Goal: Task Accomplishment & Management: Use online tool/utility

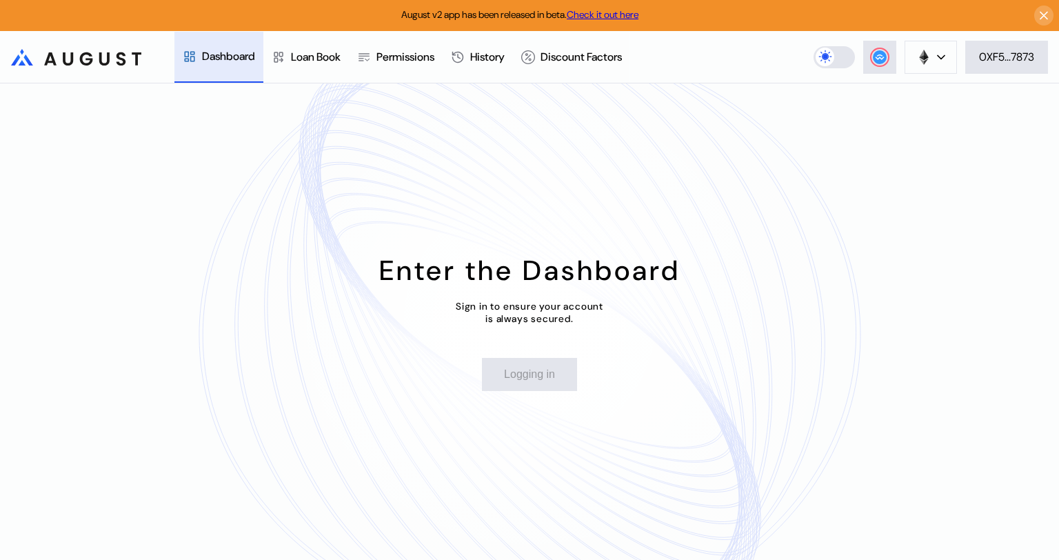
click at [1001, 63] on div "0XF5...7873" at bounding box center [1006, 57] width 55 height 14
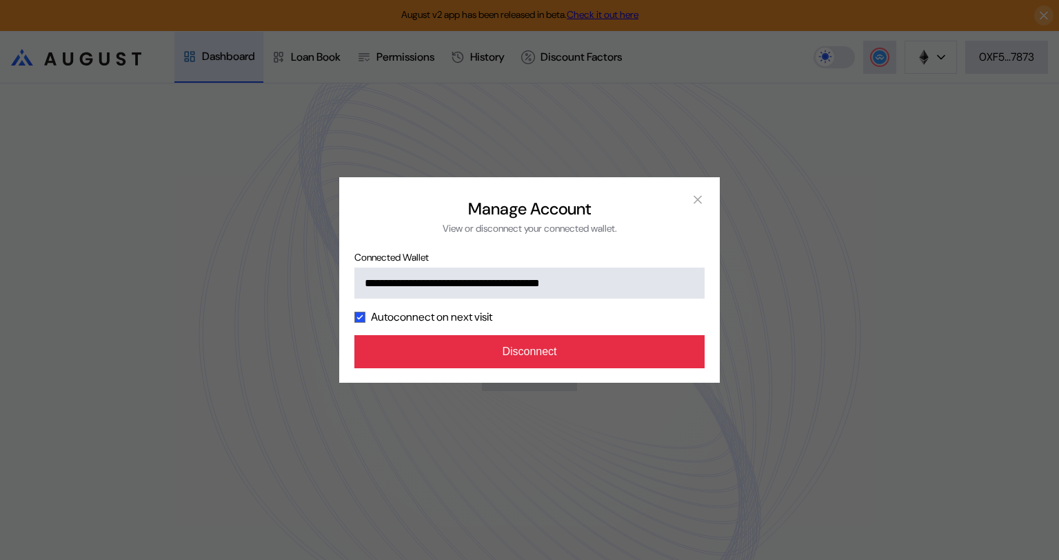
click at [543, 354] on button "Disconnect" at bounding box center [529, 351] width 350 height 33
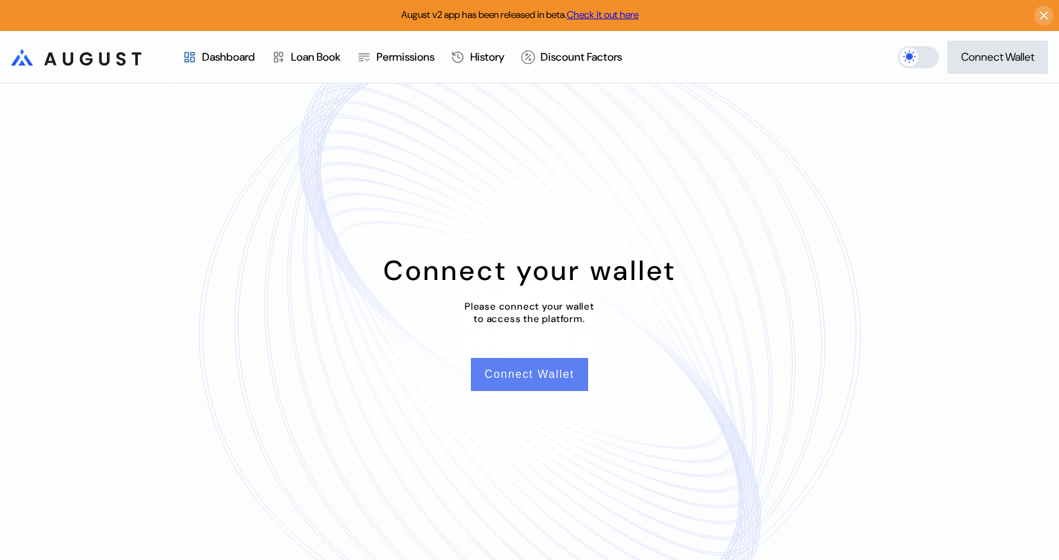
click at [514, 374] on button "Connect Wallet" at bounding box center [529, 374] width 117 height 33
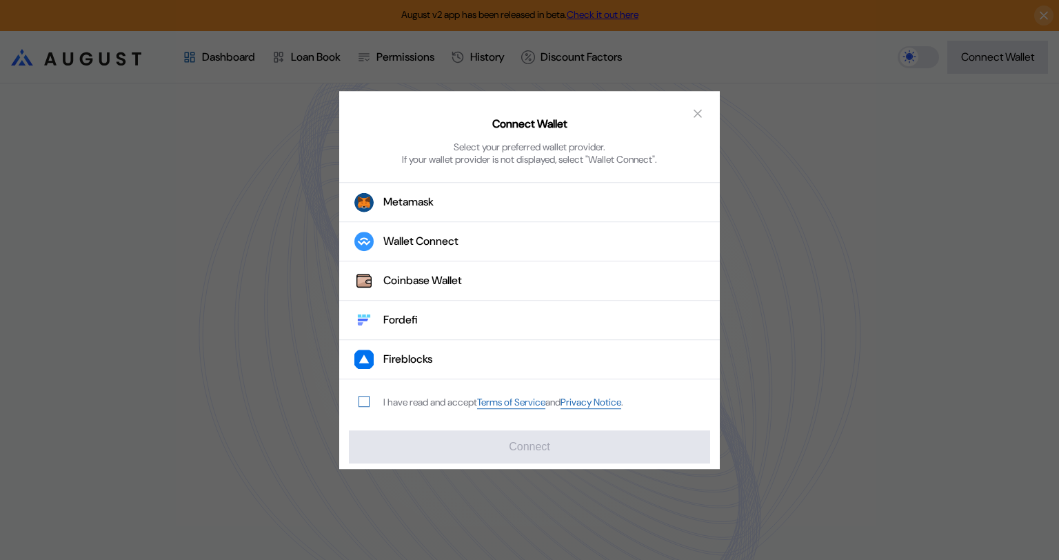
click at [364, 401] on span "modal" at bounding box center [364, 402] width 10 height 10
click at [454, 239] on div "Wallet Connect" at bounding box center [420, 241] width 75 height 14
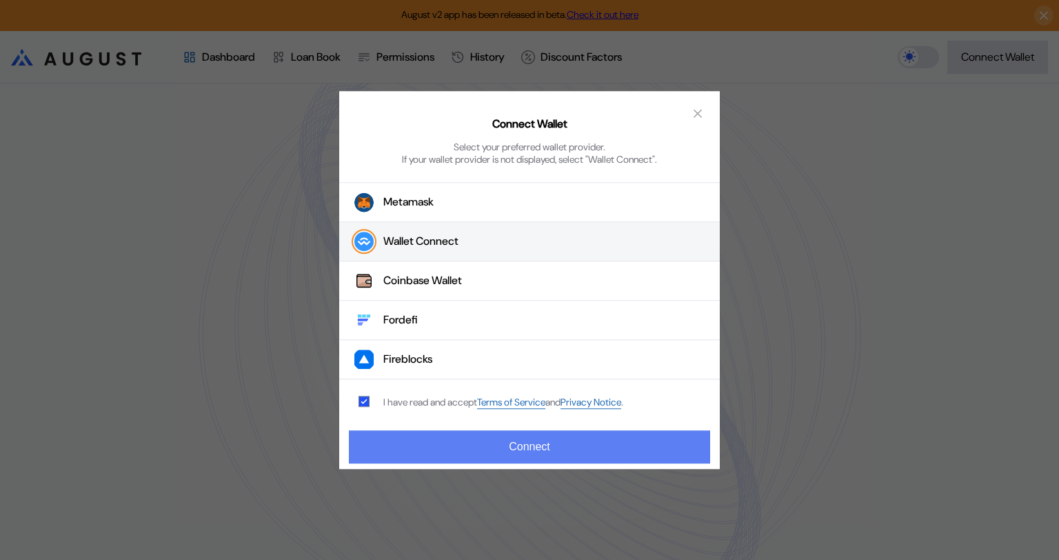
click at [532, 443] on button "Connect" at bounding box center [529, 446] width 361 height 33
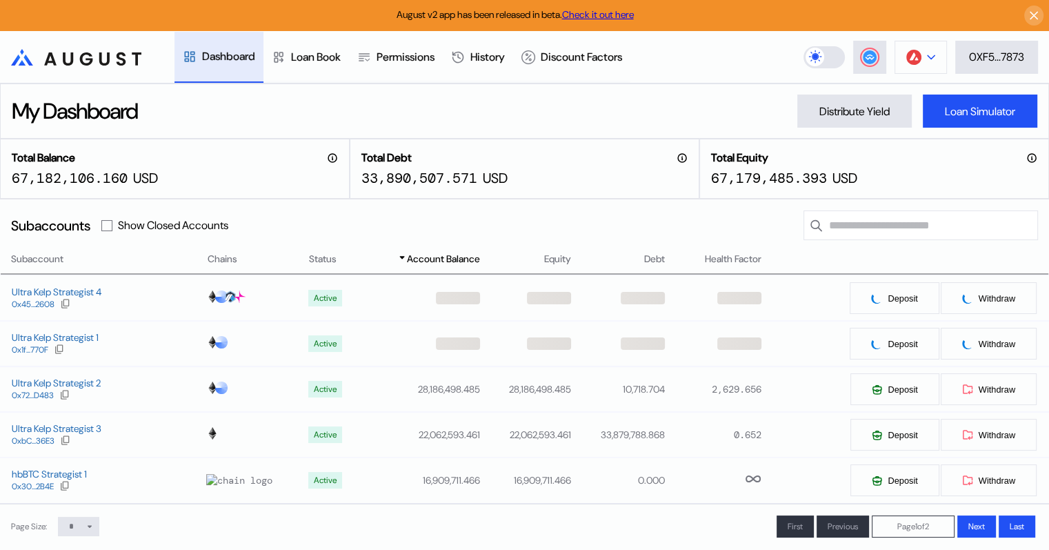
click at [928, 52] on div at bounding box center [931, 57] width 8 height 10
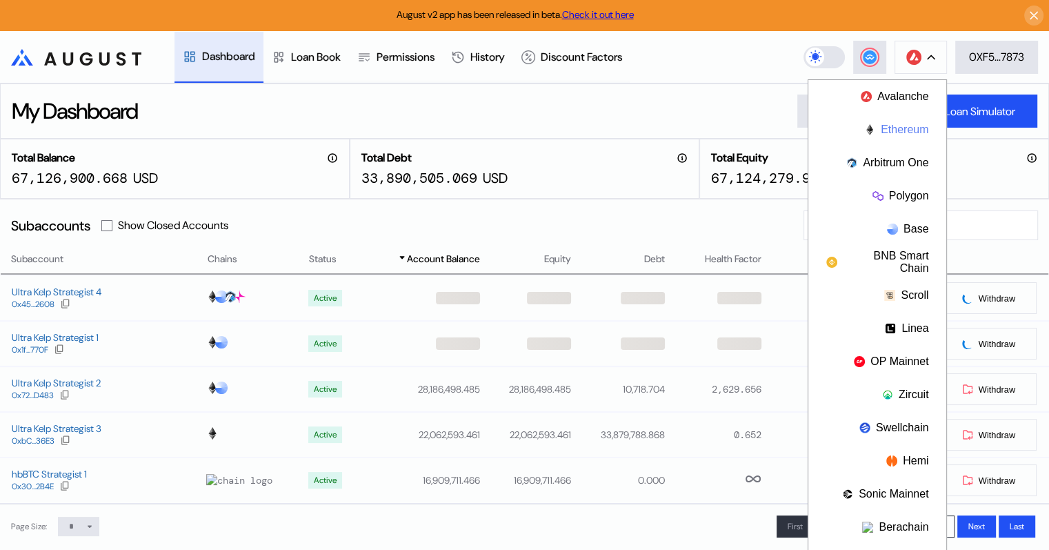
click at [888, 127] on button "Ethereum" at bounding box center [877, 129] width 138 height 33
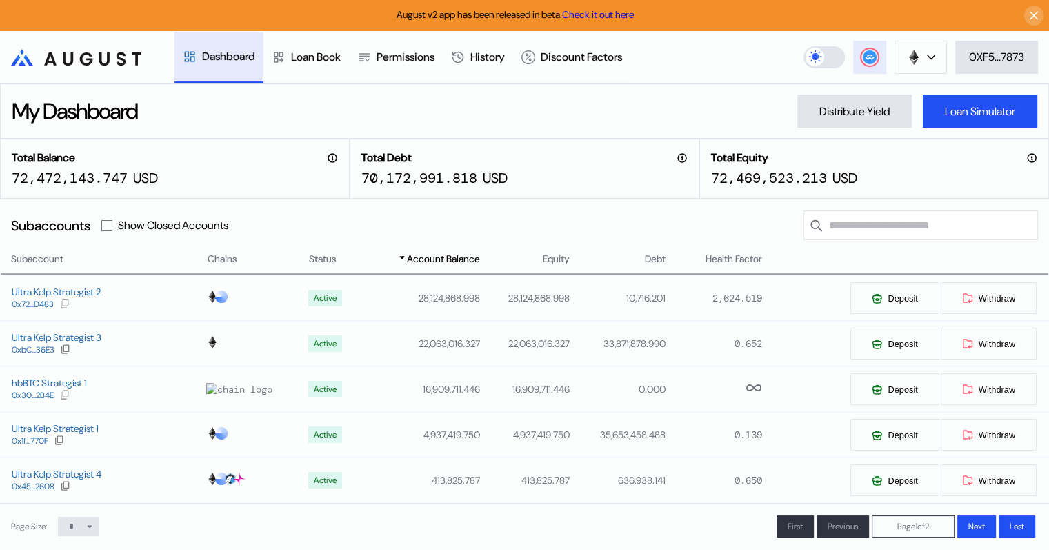
click at [863, 57] on circle at bounding box center [870, 57] width 14 height 14
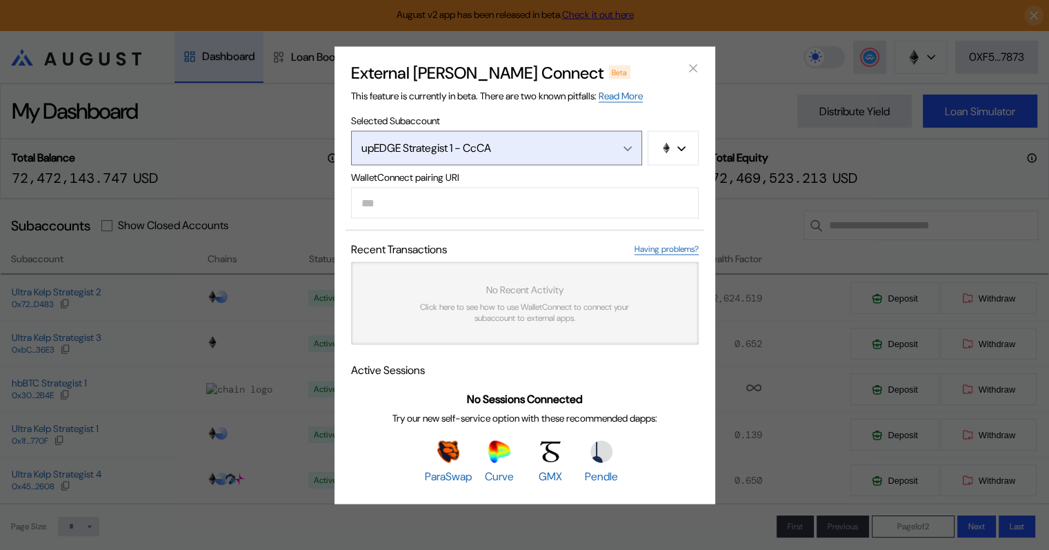
click at [623, 146] on icon "Open menu" at bounding box center [627, 149] width 8 height 6
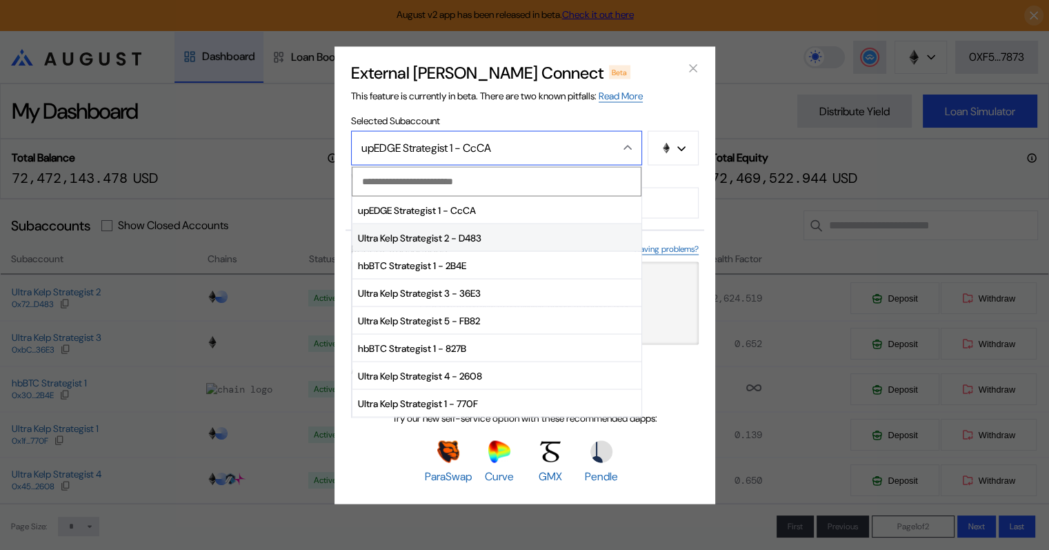
click at [488, 237] on span "Ultra Kelp Strategist 2 - D483" at bounding box center [496, 238] width 289 height 28
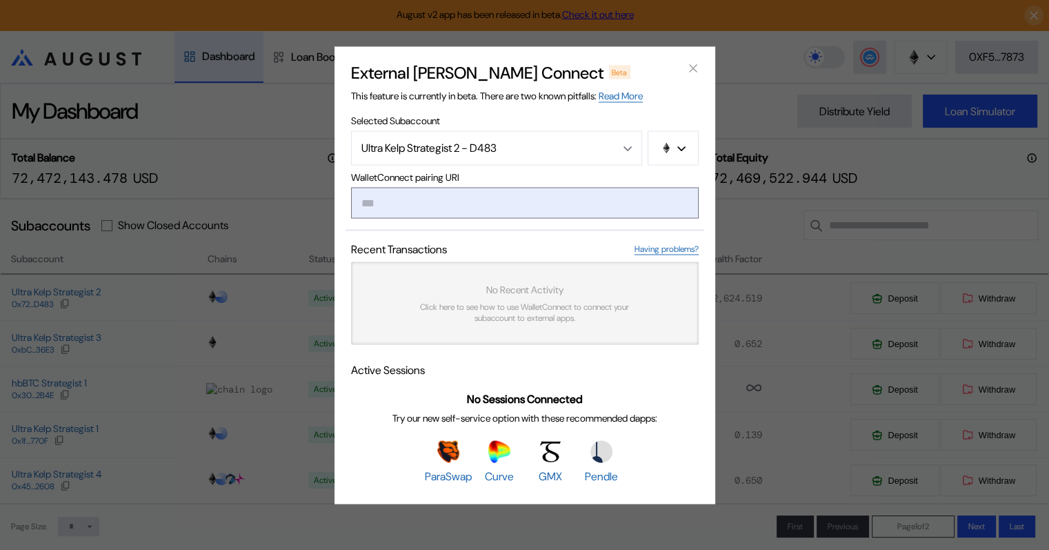
click at [454, 205] on input "modal" at bounding box center [525, 202] width 348 height 31
paste input "**********"
type input "**********"
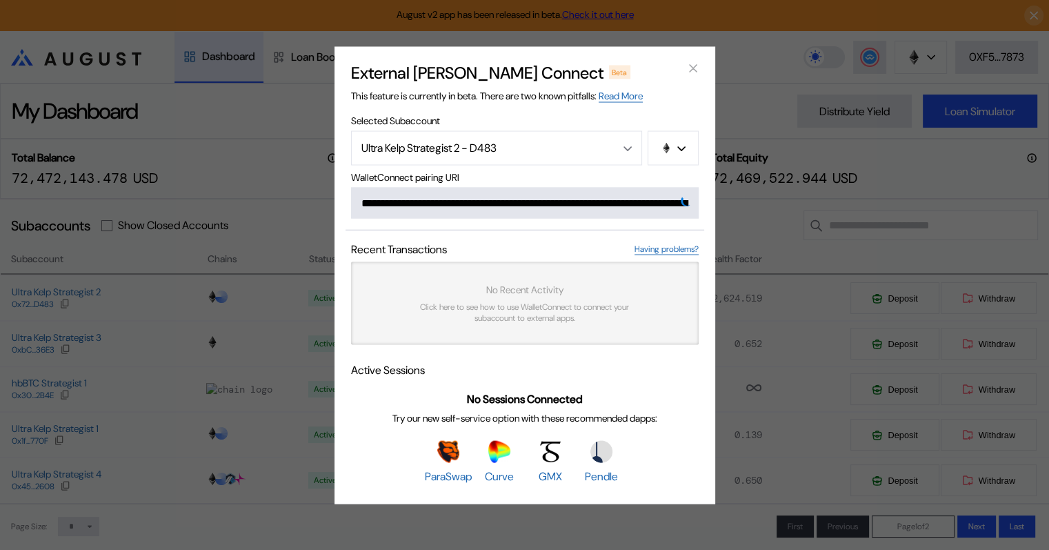
scroll to position [0, 836]
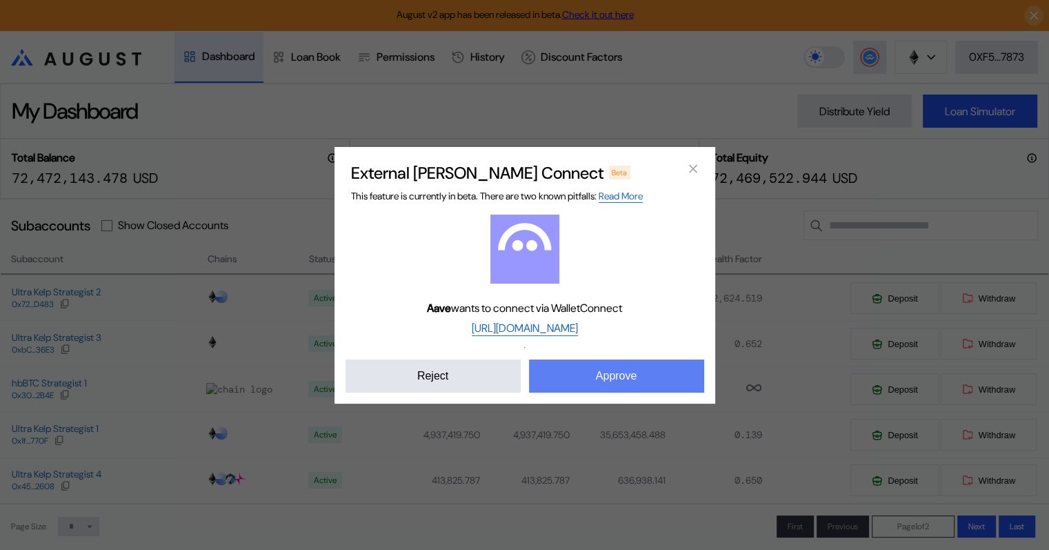
click at [623, 371] on button "Approve" at bounding box center [616, 375] width 175 height 33
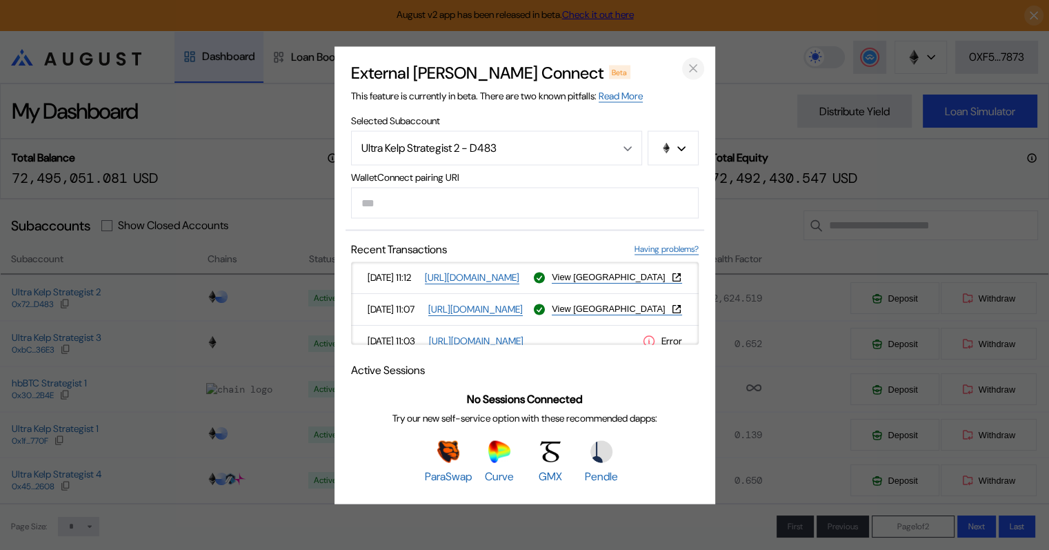
click at [688, 66] on icon "close modal" at bounding box center [693, 68] width 14 height 14
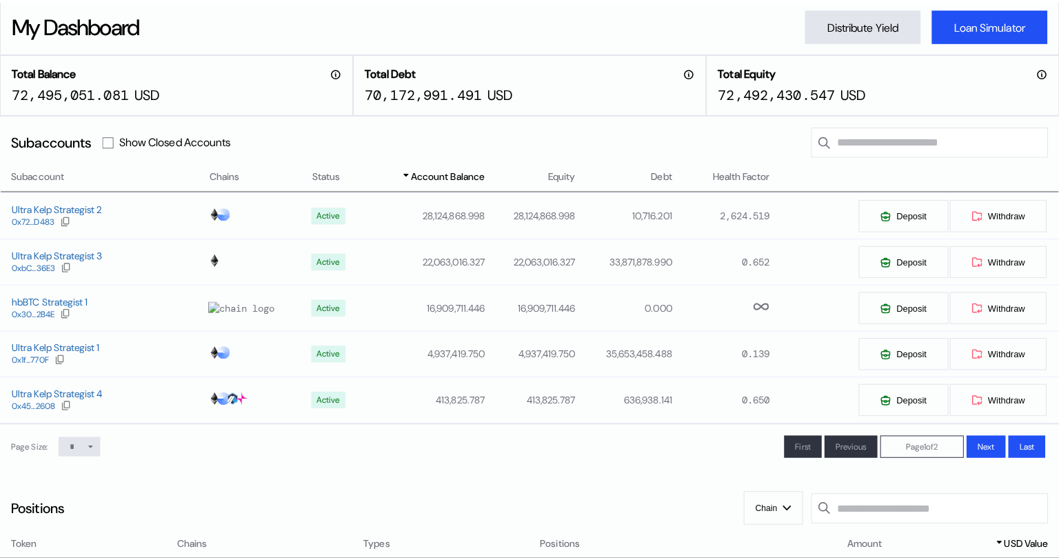
scroll to position [0, 0]
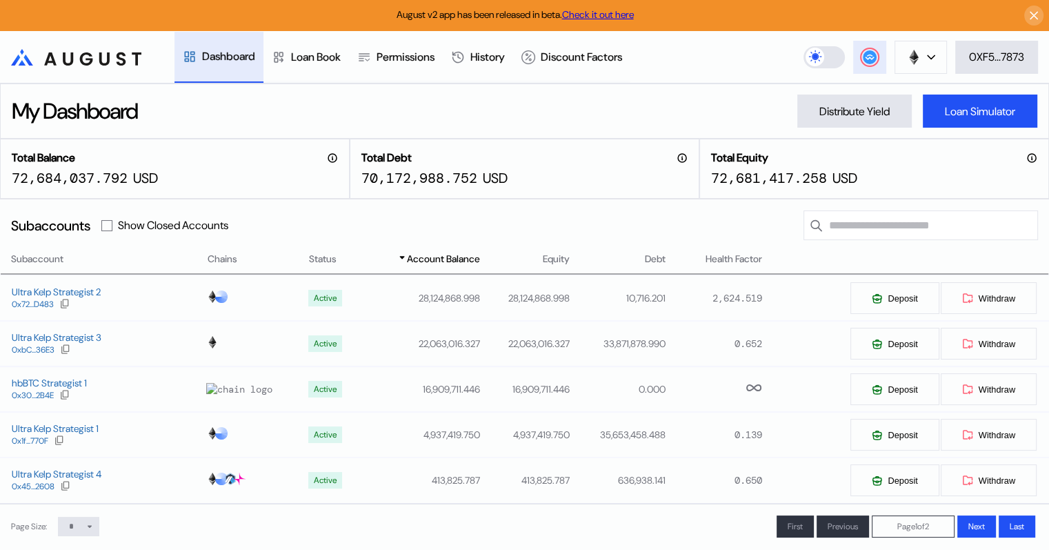
click at [873, 61] on circle at bounding box center [870, 57] width 14 height 14
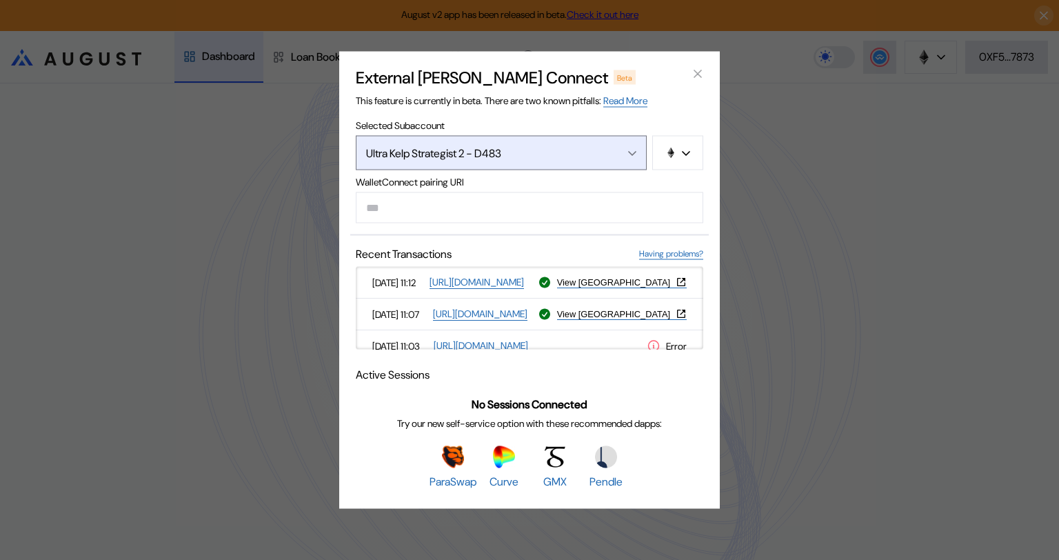
click at [635, 152] on icon "Open menu" at bounding box center [632, 153] width 7 height 3
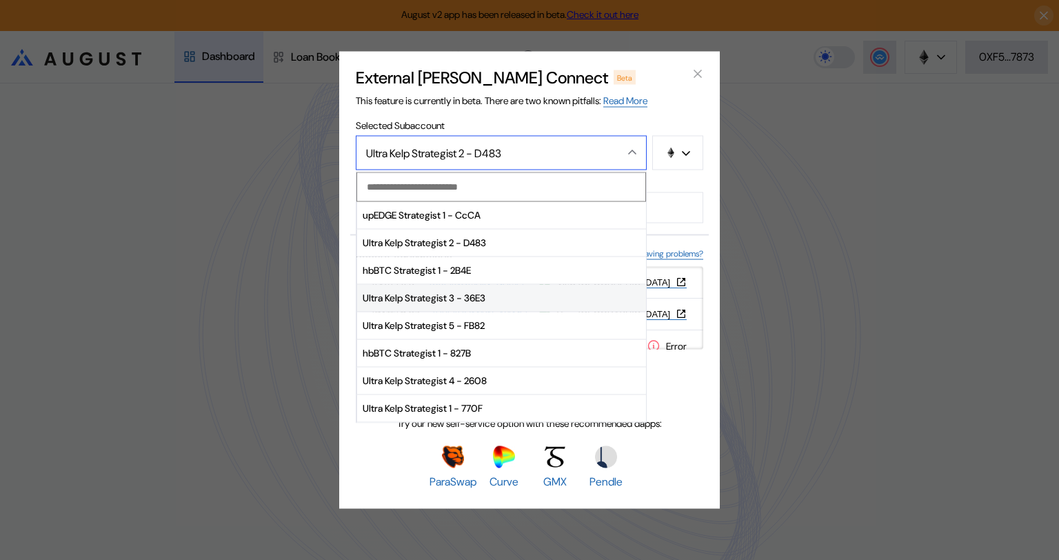
click at [437, 297] on span "Ultra Kelp Strategist 3 - 36E3" at bounding box center [501, 298] width 289 height 28
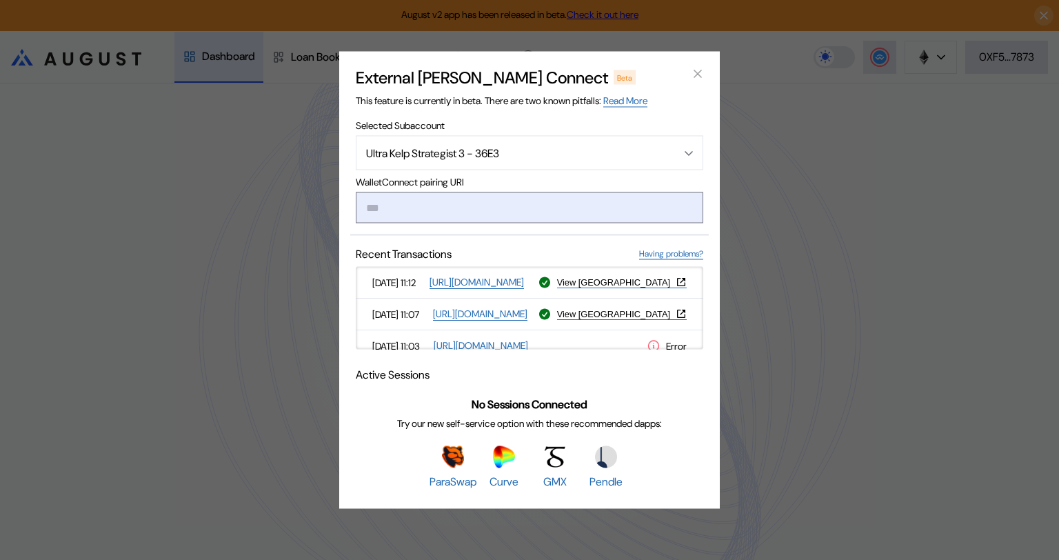
click at [414, 204] on input "modal" at bounding box center [530, 207] width 348 height 31
paste input "**********"
type input "**********"
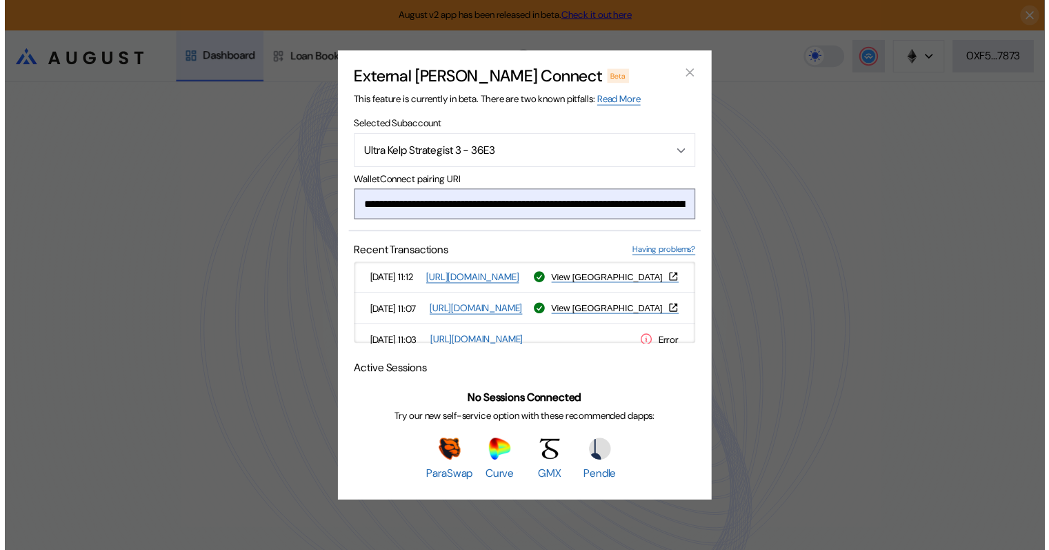
scroll to position [0, 821]
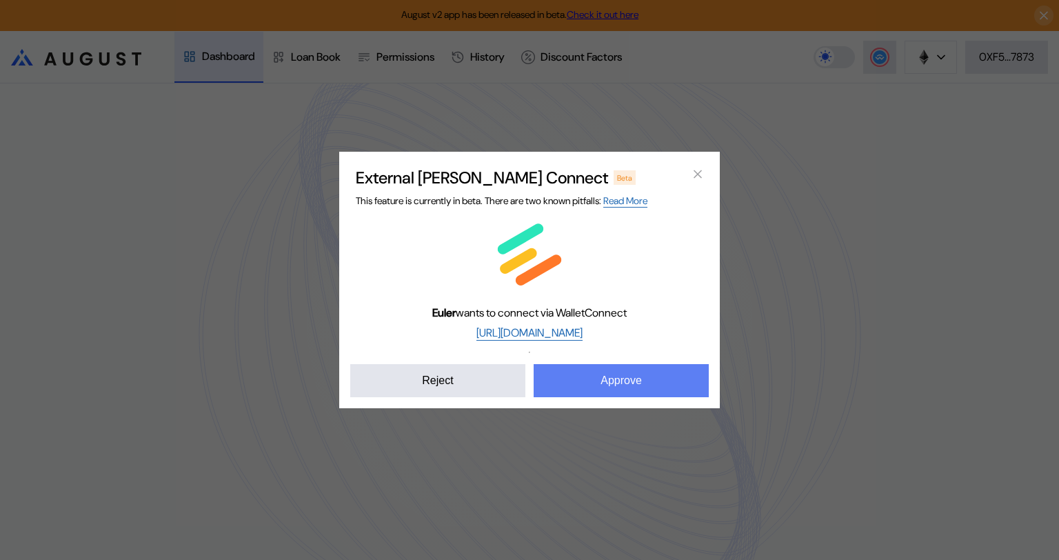
click at [633, 382] on button "Approve" at bounding box center [621, 380] width 175 height 33
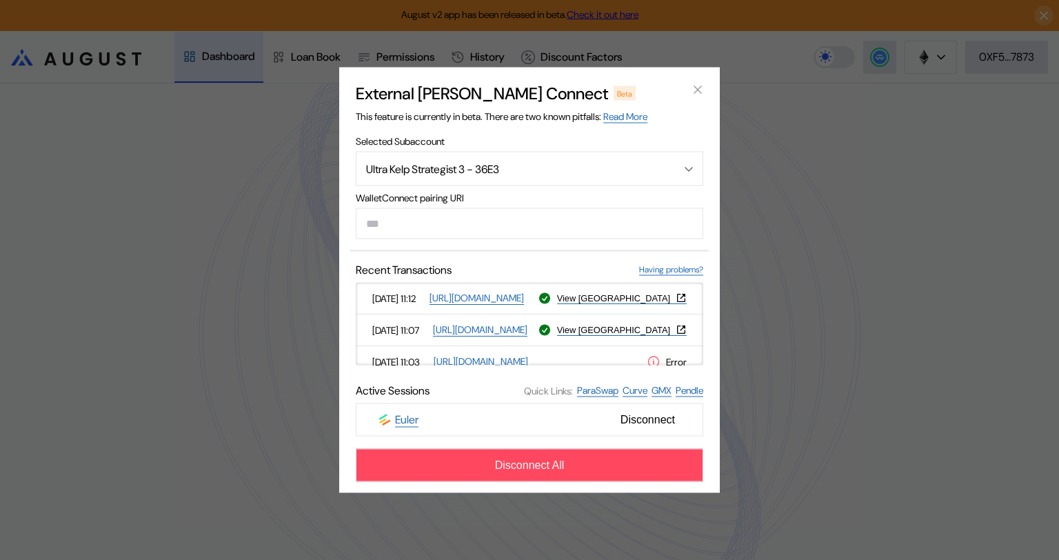
click at [827, 287] on div "External dApp Connect Beta This feature is currently in beta. There are two kno…" at bounding box center [529, 280] width 1059 height 560
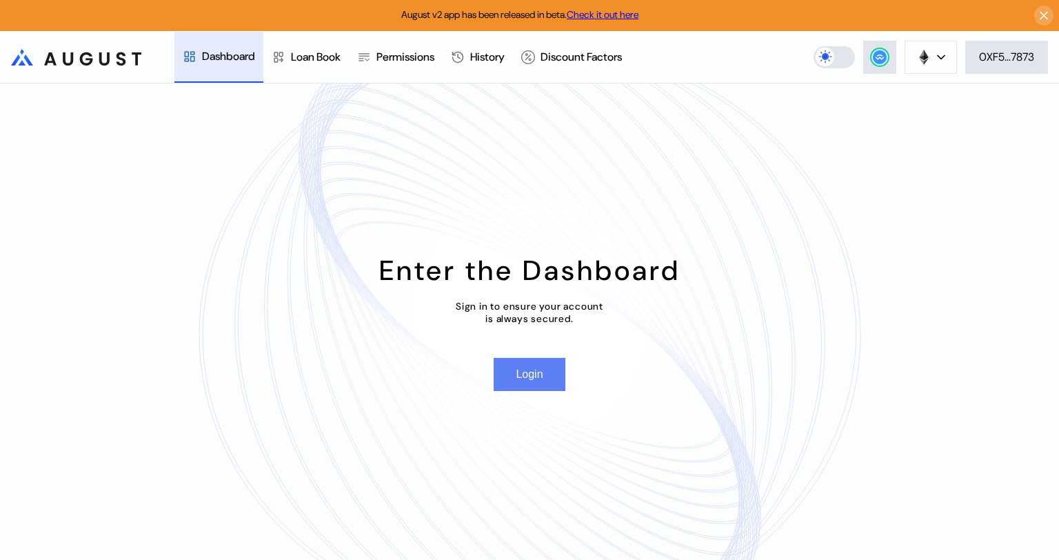
click at [548, 377] on button "Login" at bounding box center [529, 374] width 71 height 33
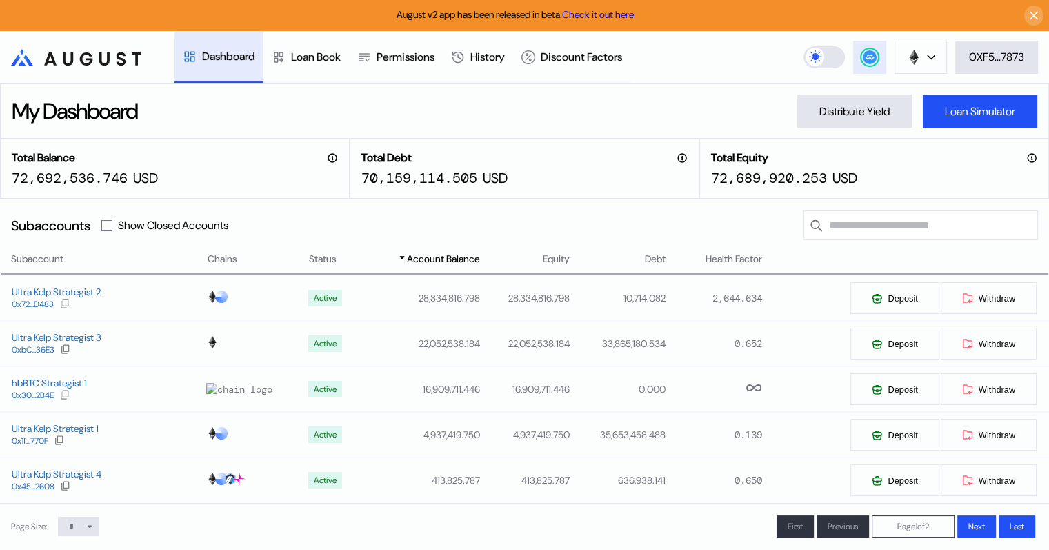
click at [871, 59] on circle at bounding box center [870, 57] width 14 height 14
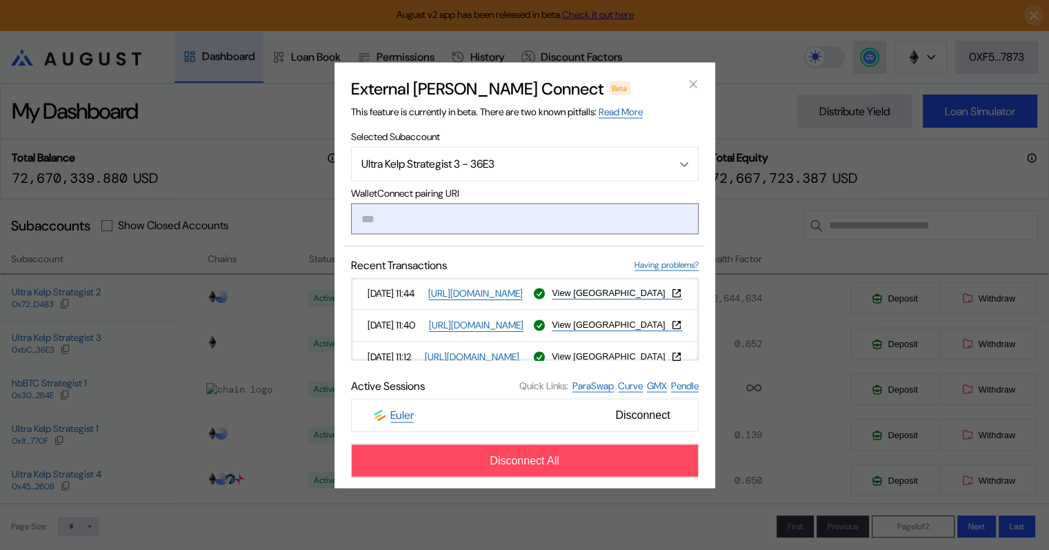
paste input "**********"
type input "**********"
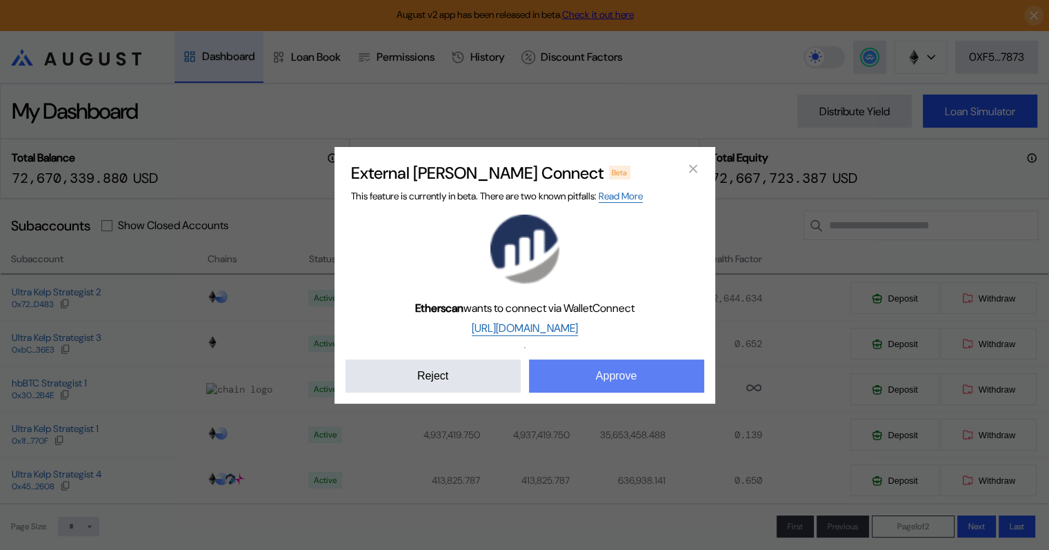
click at [599, 379] on button "Approve" at bounding box center [616, 375] width 175 height 33
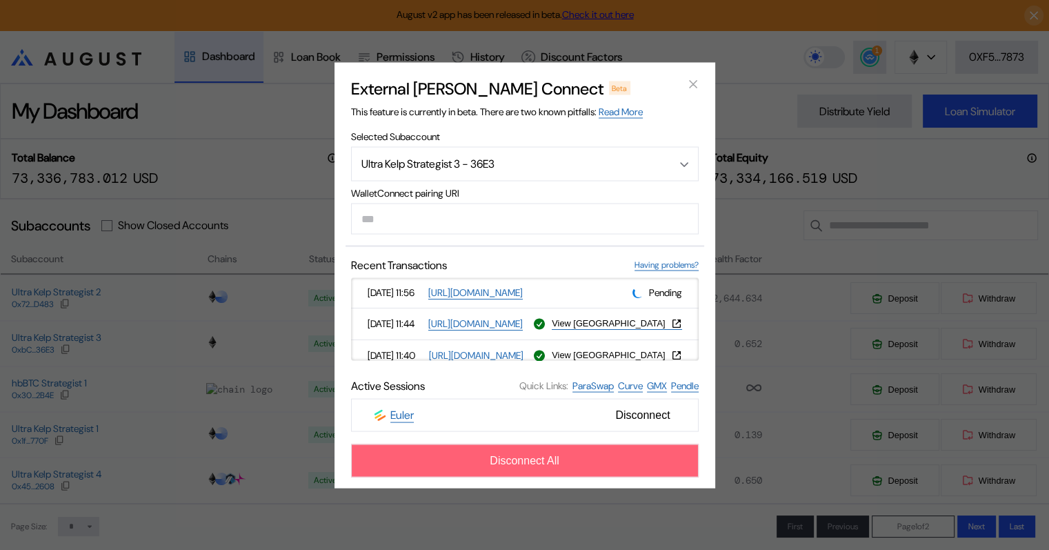
click at [530, 459] on span "Disconnect All" at bounding box center [525, 460] width 70 height 12
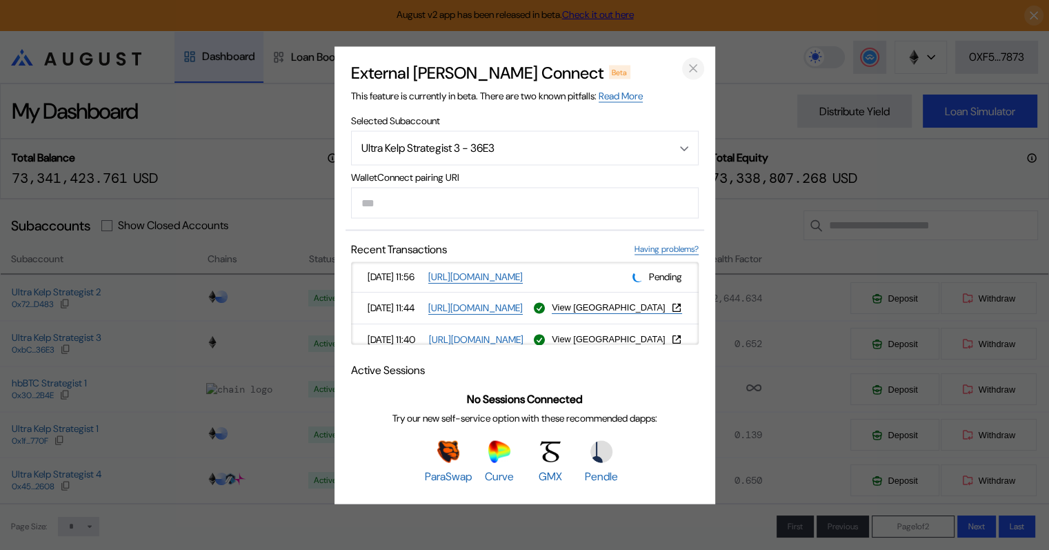
click at [693, 64] on icon "close modal" at bounding box center [693, 68] width 14 height 14
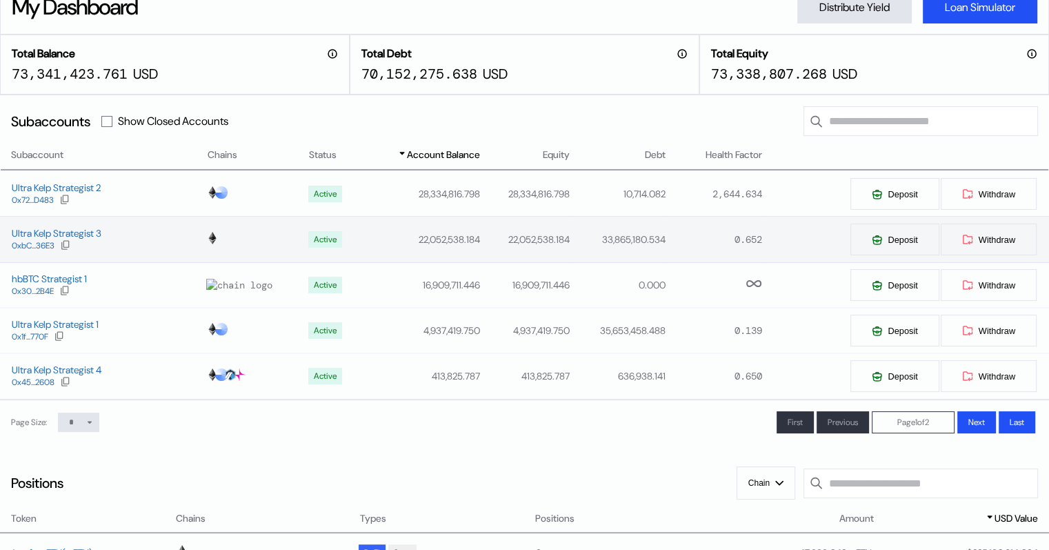
scroll to position [0, 0]
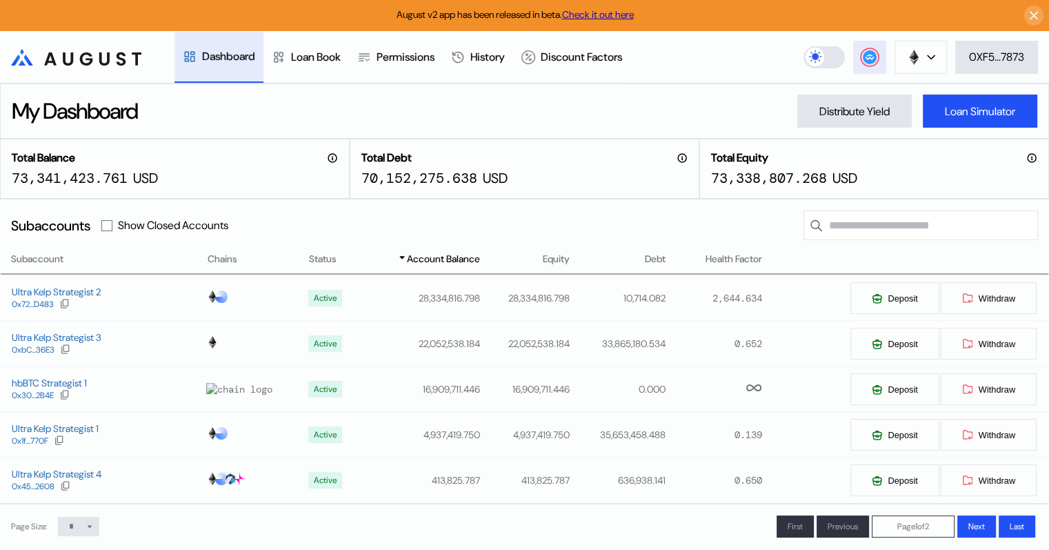
click at [870, 58] on icon at bounding box center [869, 57] width 9 height 6
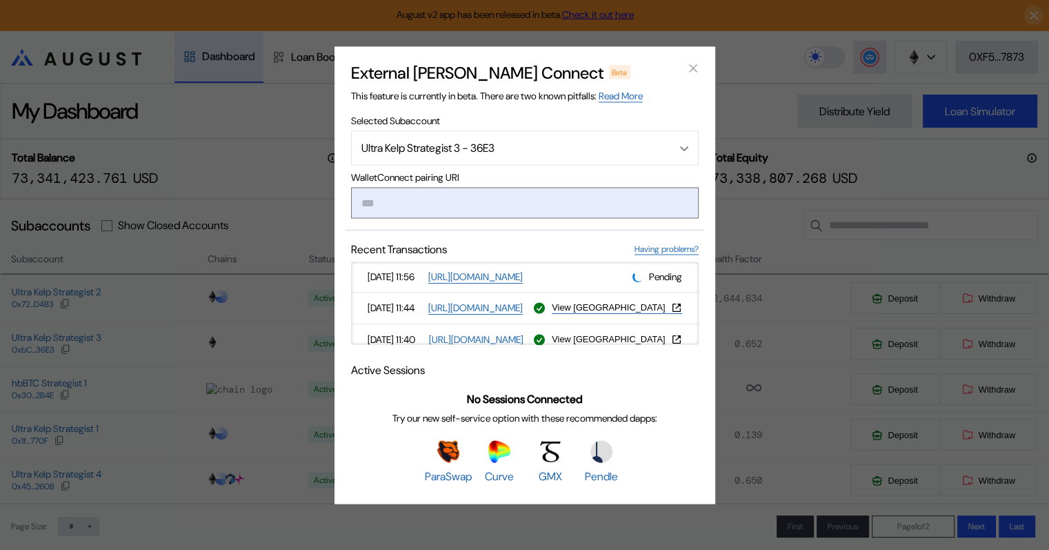
click at [415, 201] on input "modal" at bounding box center [525, 202] width 348 height 31
type input "**********"
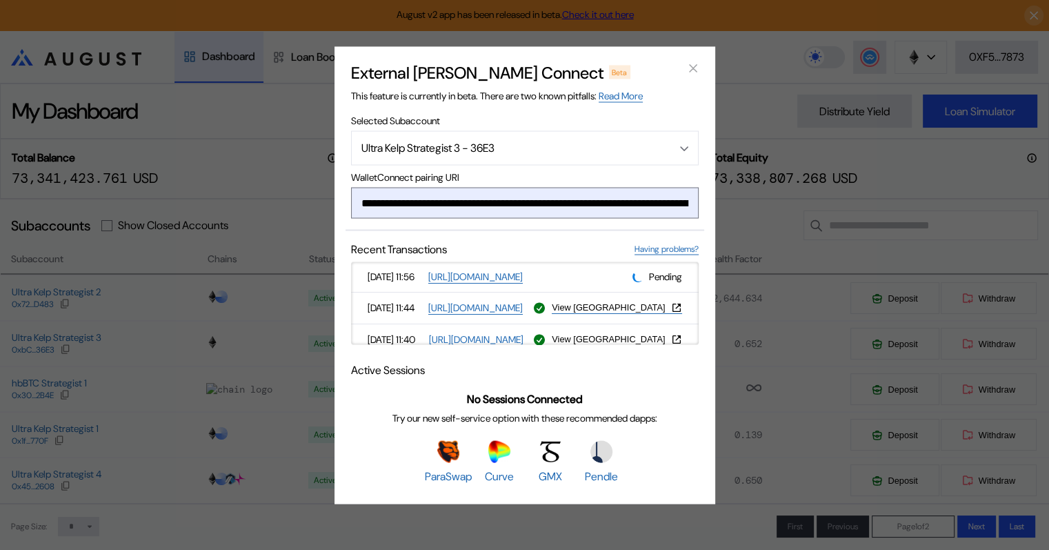
scroll to position [0, 835]
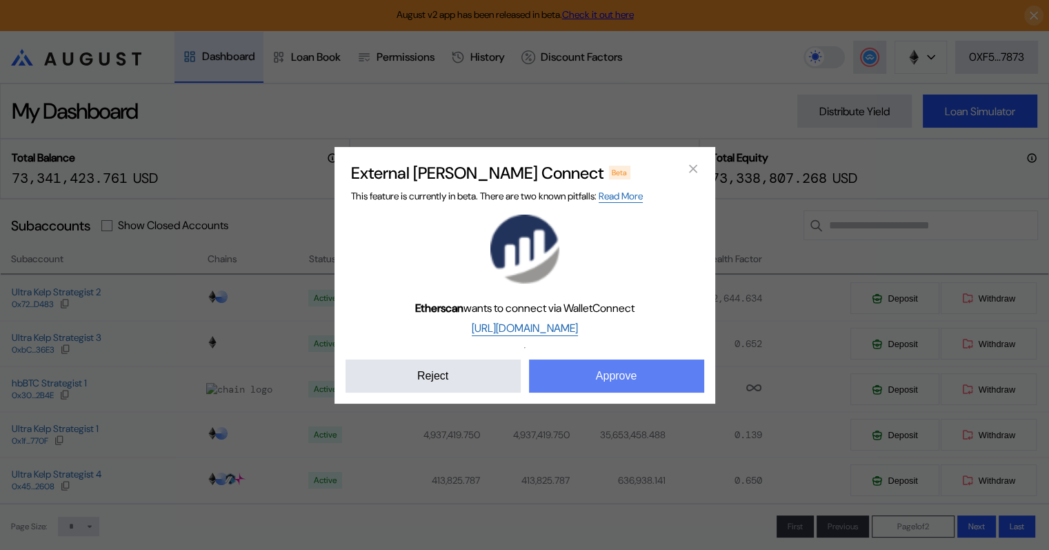
click at [638, 380] on button "Approve" at bounding box center [616, 375] width 175 height 33
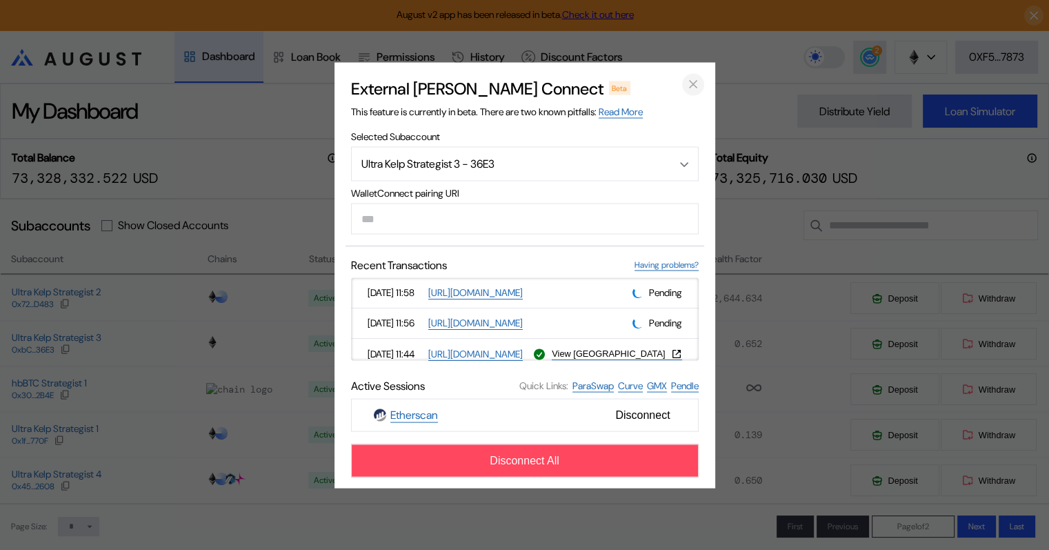
click at [694, 80] on icon "close modal" at bounding box center [693, 84] width 14 height 14
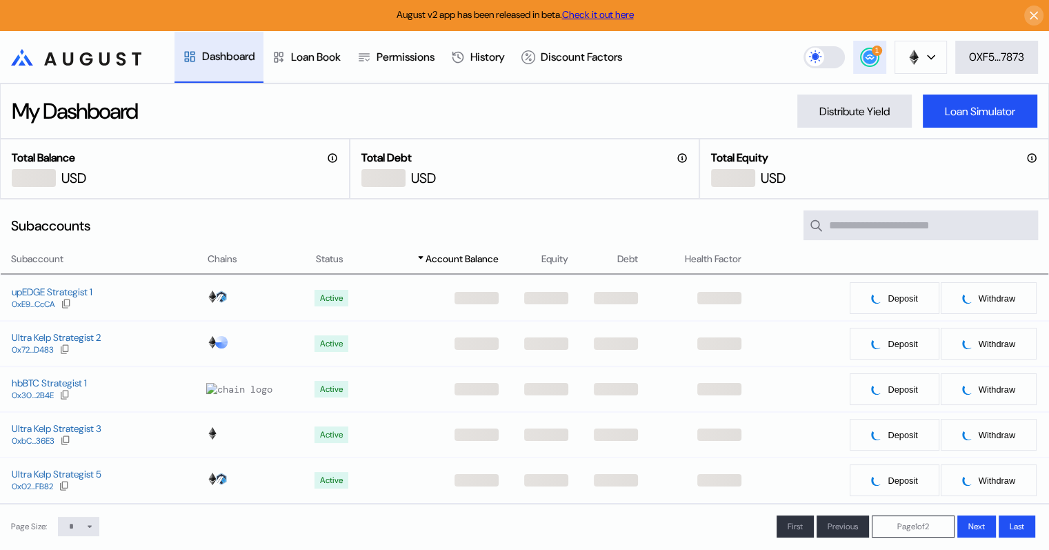
click at [866, 58] on circle at bounding box center [870, 57] width 14 height 14
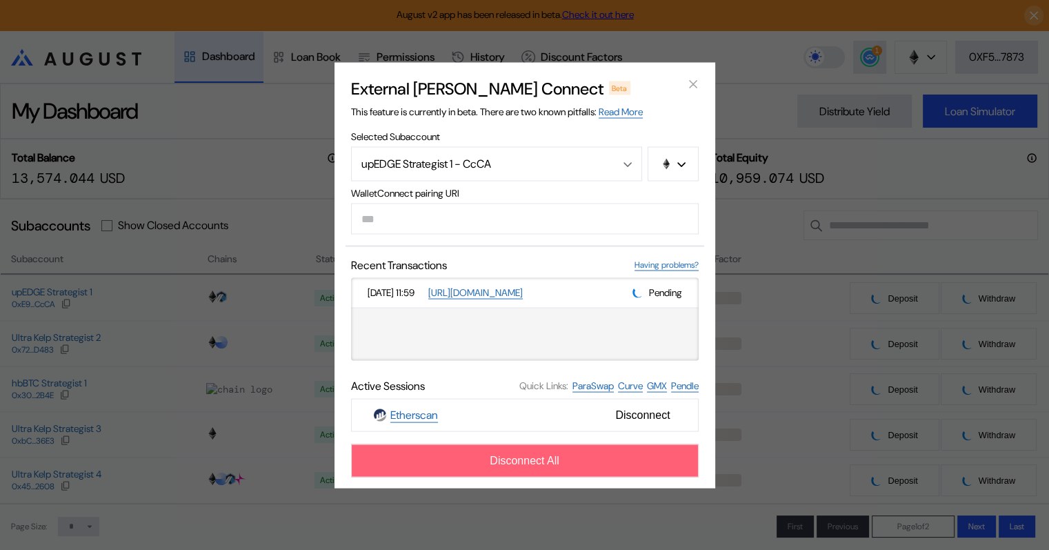
click at [531, 461] on span "Disconnect All" at bounding box center [525, 460] width 70 height 12
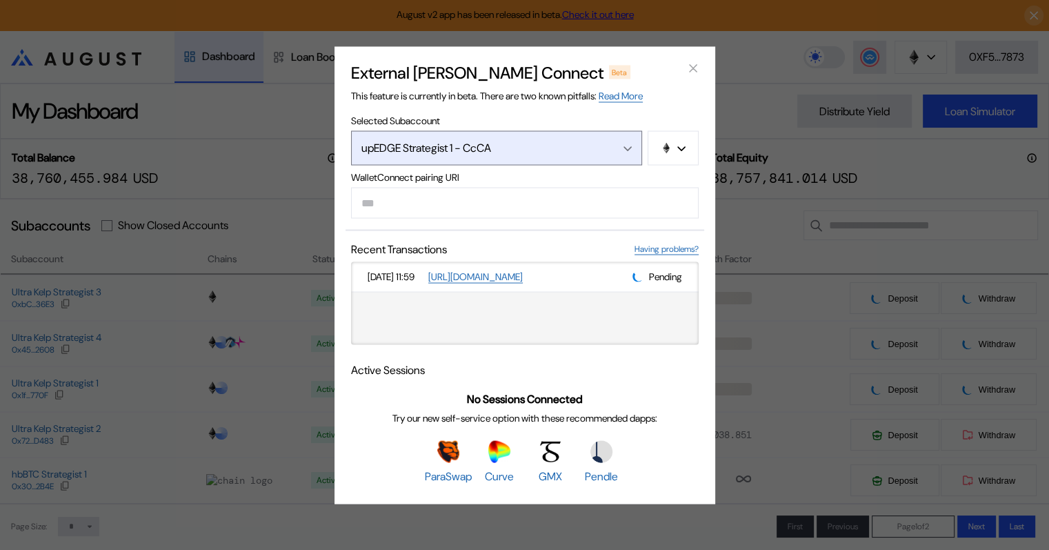
click at [632, 141] on button "upEDGE Strategist 1 - CcCA" at bounding box center [496, 147] width 291 height 34
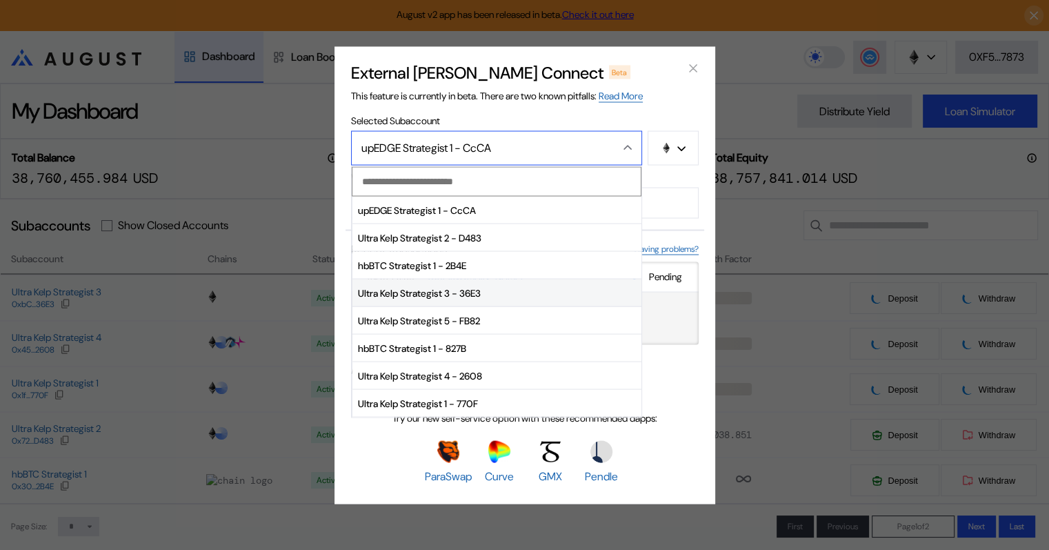
click at [485, 293] on span "Ultra Kelp Strategist 3 - 36E3" at bounding box center [496, 293] width 289 height 28
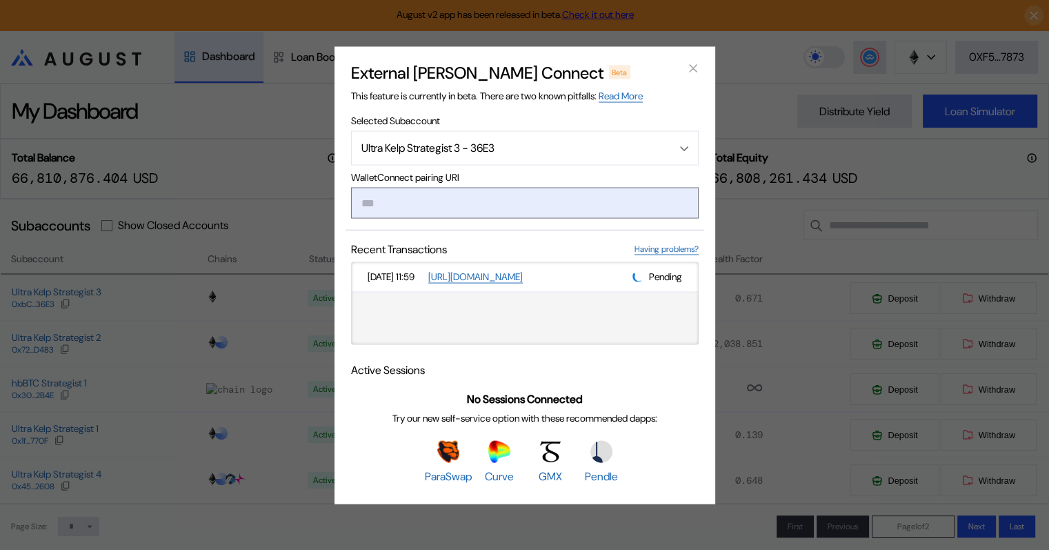
click at [406, 199] on input "modal" at bounding box center [525, 202] width 348 height 31
paste input "**********"
type input "**********"
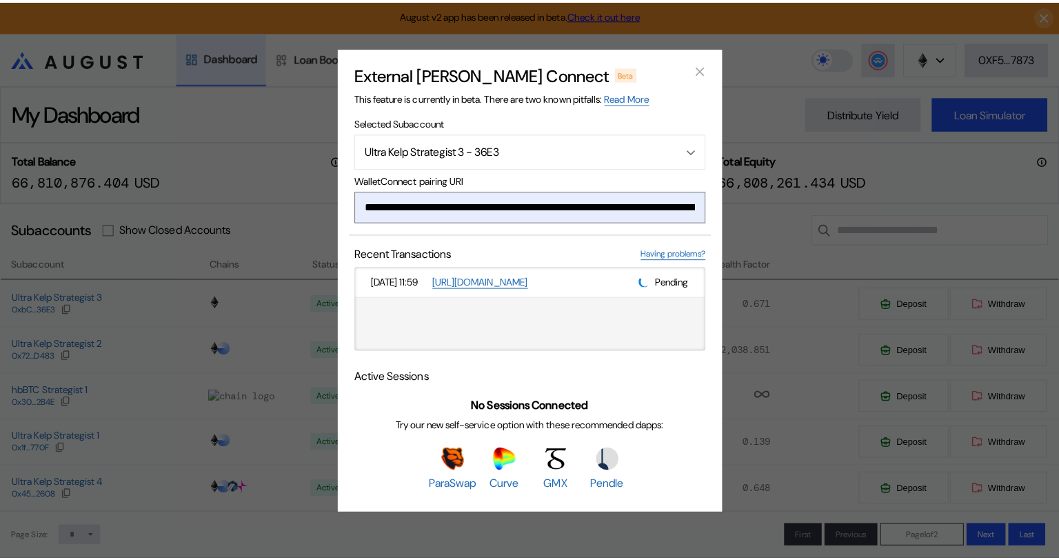
scroll to position [0, 818]
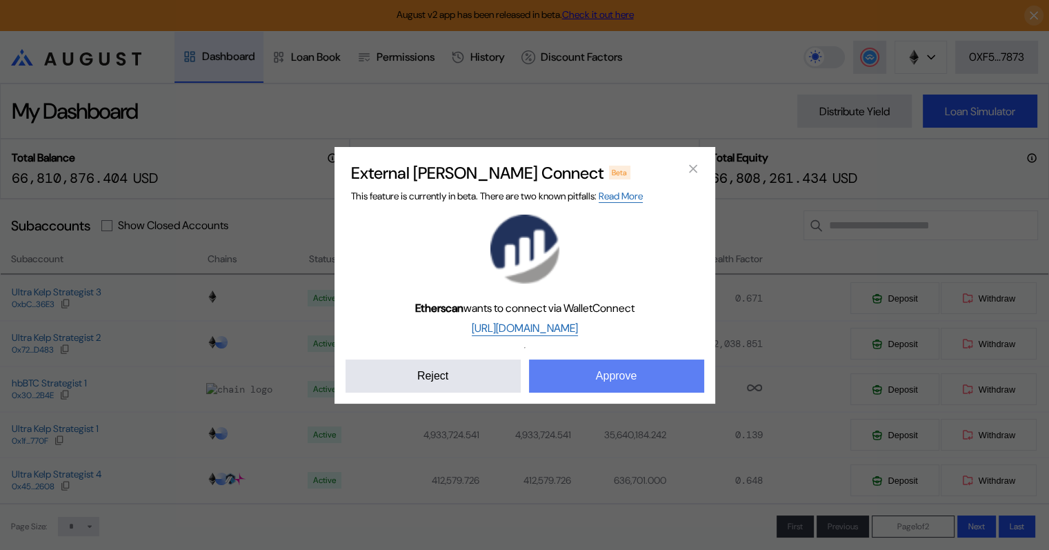
click at [595, 378] on button "Approve" at bounding box center [616, 375] width 175 height 33
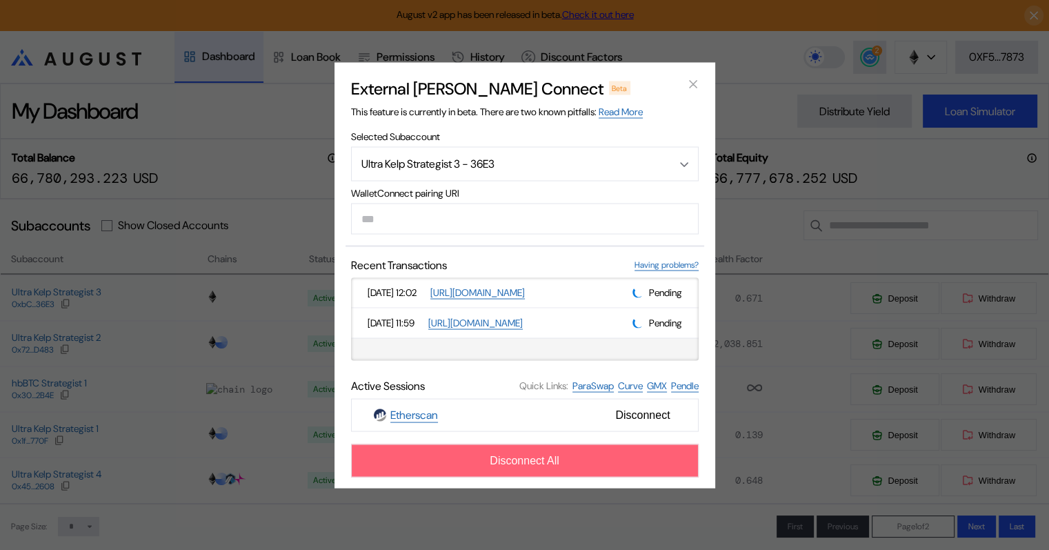
click at [557, 463] on span "Disconnect All" at bounding box center [525, 460] width 70 height 12
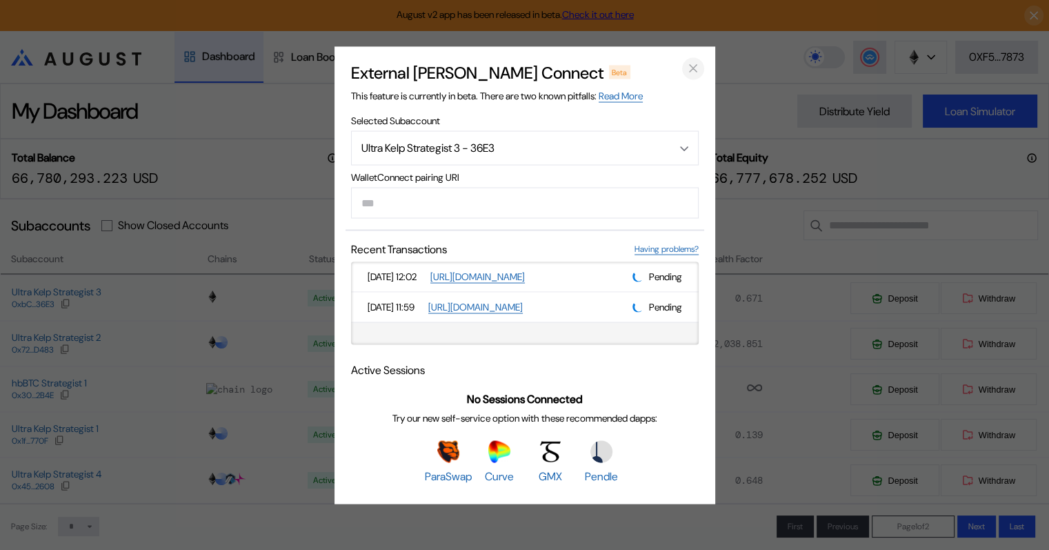
click at [690, 66] on icon "close modal" at bounding box center [693, 68] width 14 height 14
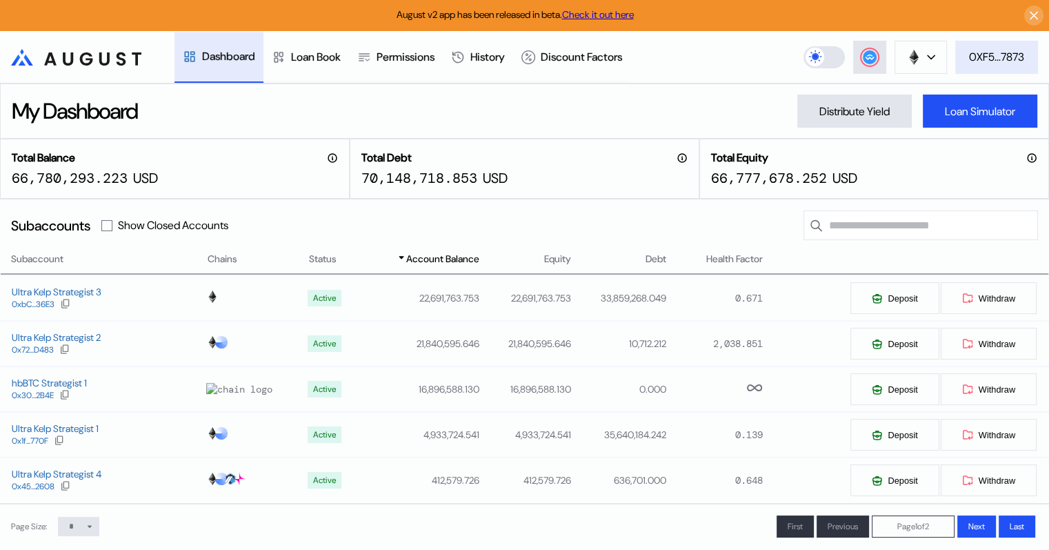
click at [990, 53] on div "0XF5...7873" at bounding box center [996, 57] width 55 height 14
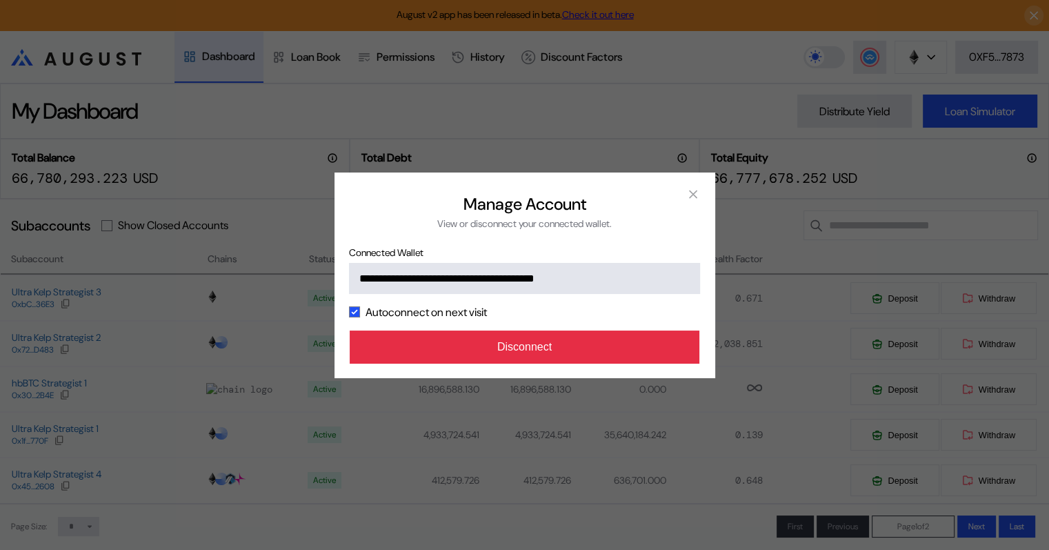
click at [523, 352] on button "Disconnect" at bounding box center [525, 346] width 350 height 33
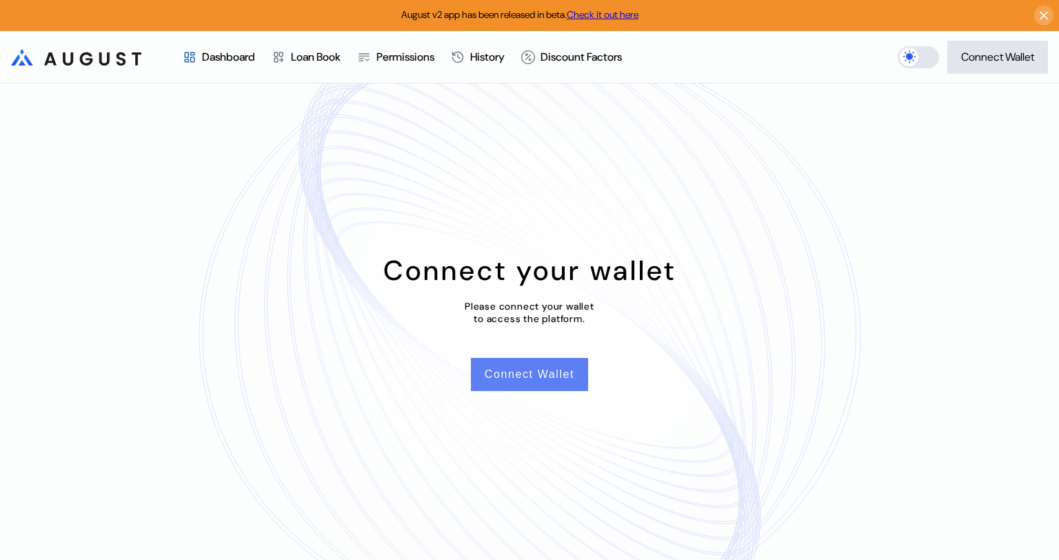
click at [545, 379] on button "Connect Wallet" at bounding box center [529, 374] width 117 height 33
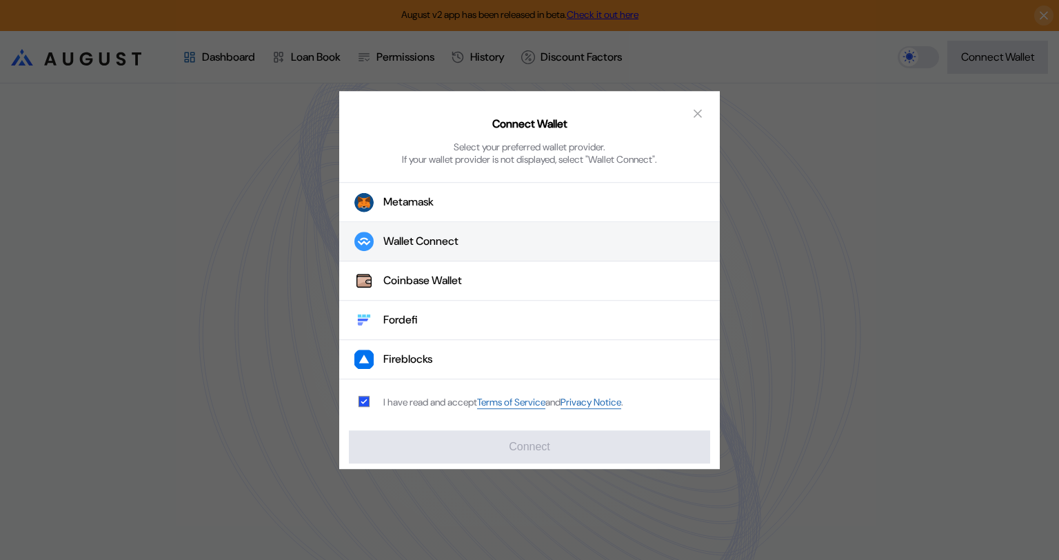
click at [432, 243] on div "Wallet Connect" at bounding box center [420, 241] width 75 height 14
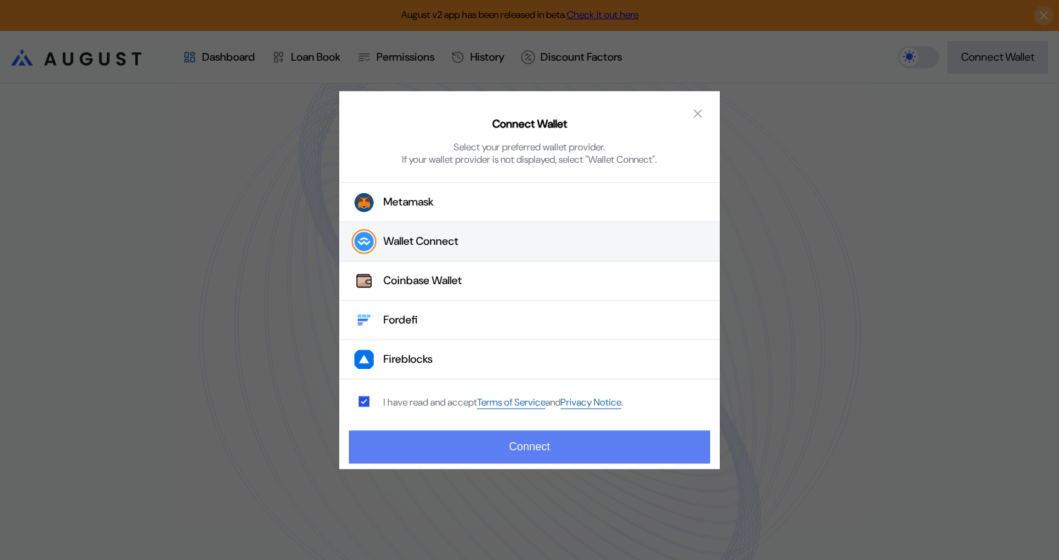
click at [535, 458] on button "Connect" at bounding box center [529, 446] width 361 height 33
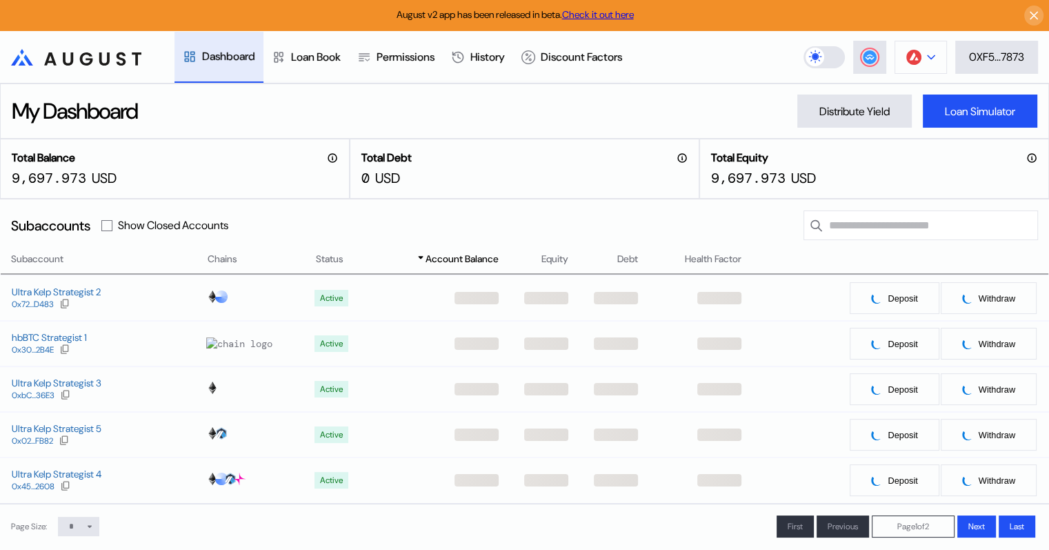
click at [929, 53] on div at bounding box center [931, 57] width 8 height 10
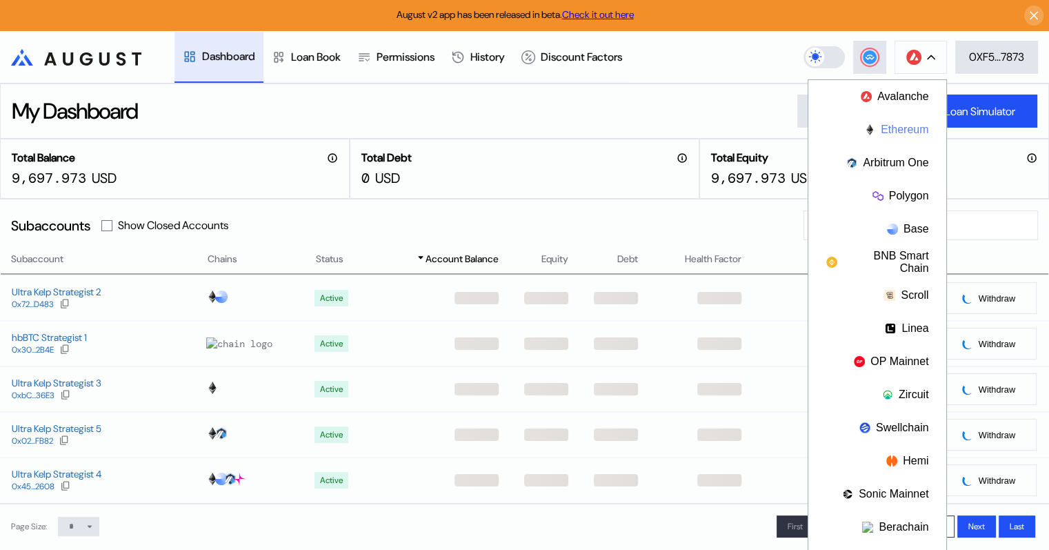
click at [897, 130] on button "Ethereum" at bounding box center [877, 129] width 138 height 33
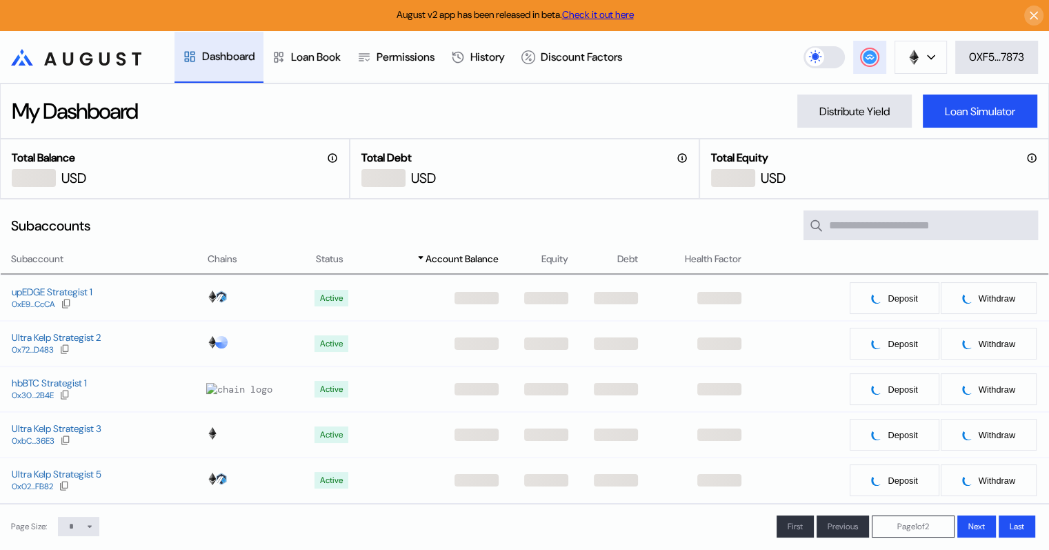
click at [869, 59] on circle at bounding box center [870, 57] width 14 height 14
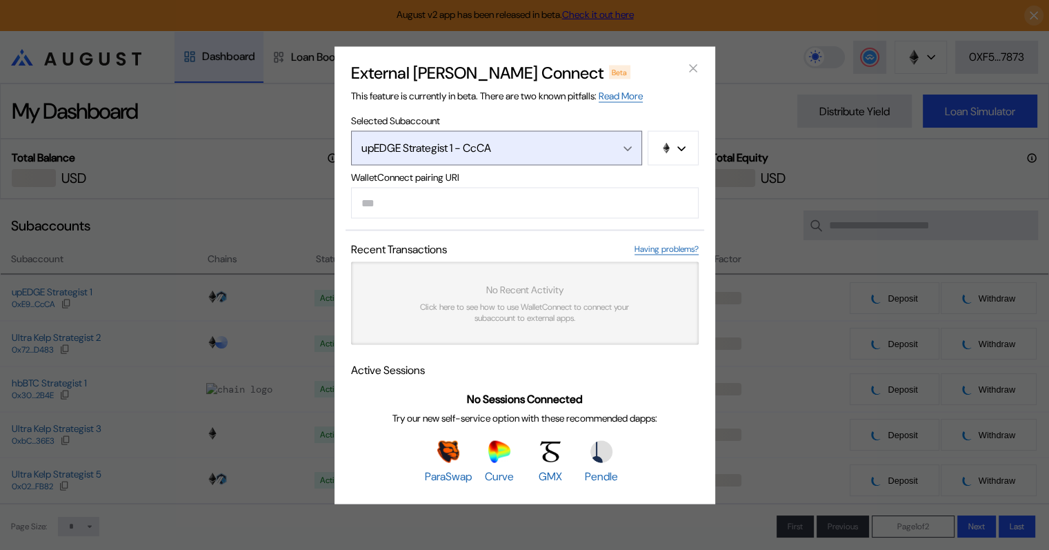
click at [623, 143] on div "Open menu" at bounding box center [624, 147] width 15 height 12
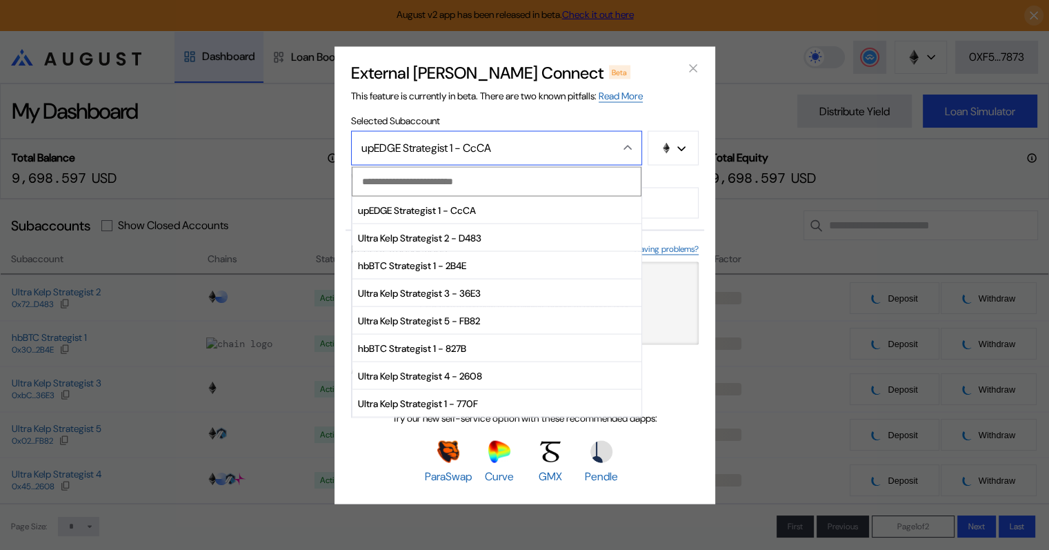
click at [440, 292] on span "Ultra Kelp Strategist 3 - 36E3" at bounding box center [496, 293] width 289 height 28
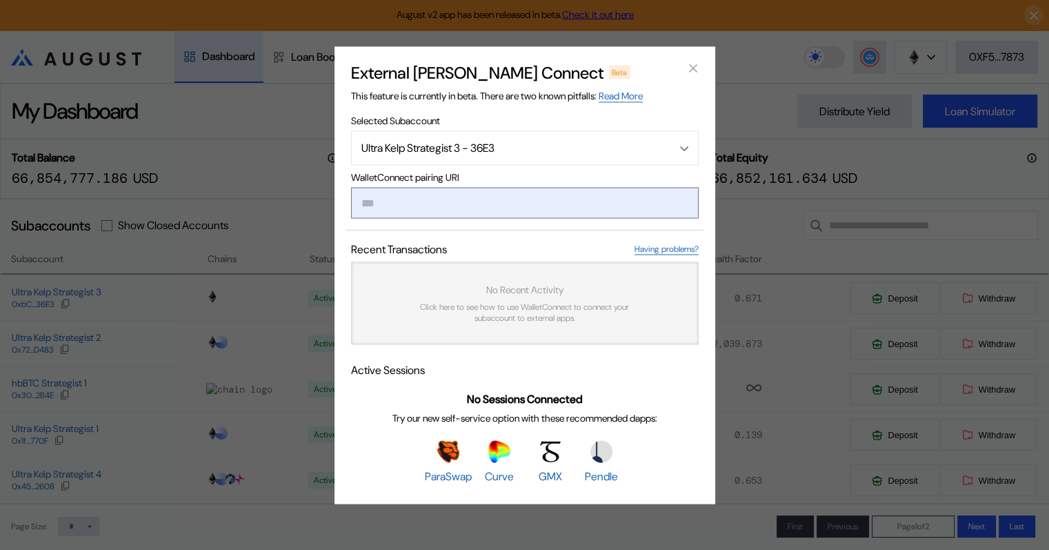
click at [365, 196] on input "modal" at bounding box center [525, 202] width 348 height 31
paste input "**********"
type input "**********"
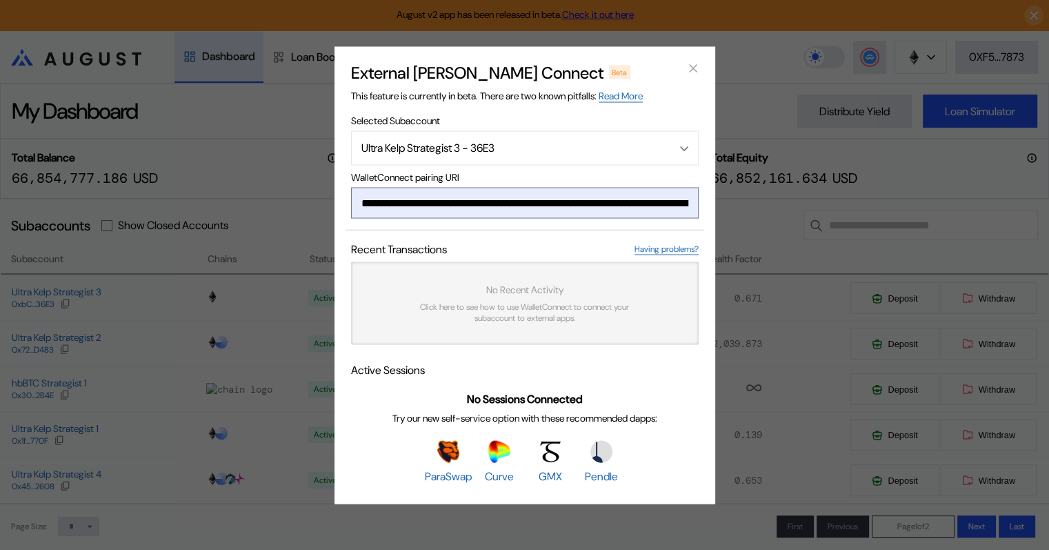
scroll to position [0, 830]
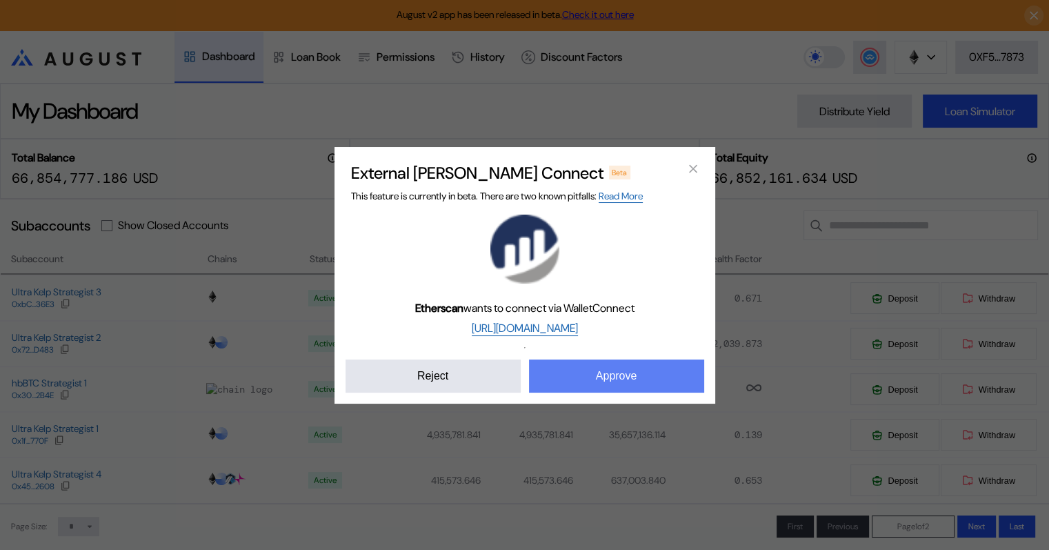
click at [577, 379] on button "Approve" at bounding box center [616, 375] width 175 height 33
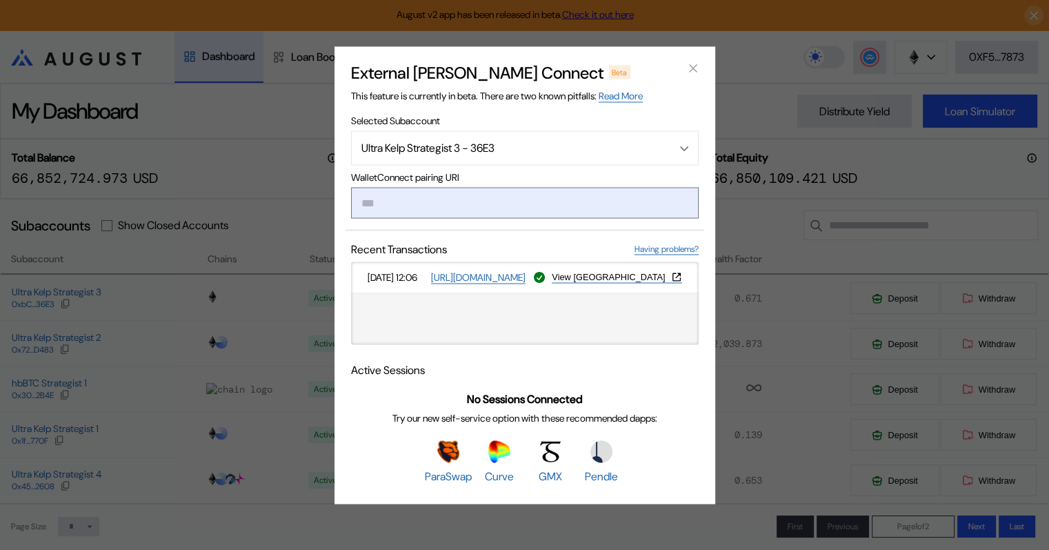
click at [389, 205] on input "modal" at bounding box center [525, 202] width 348 height 31
type input "**********"
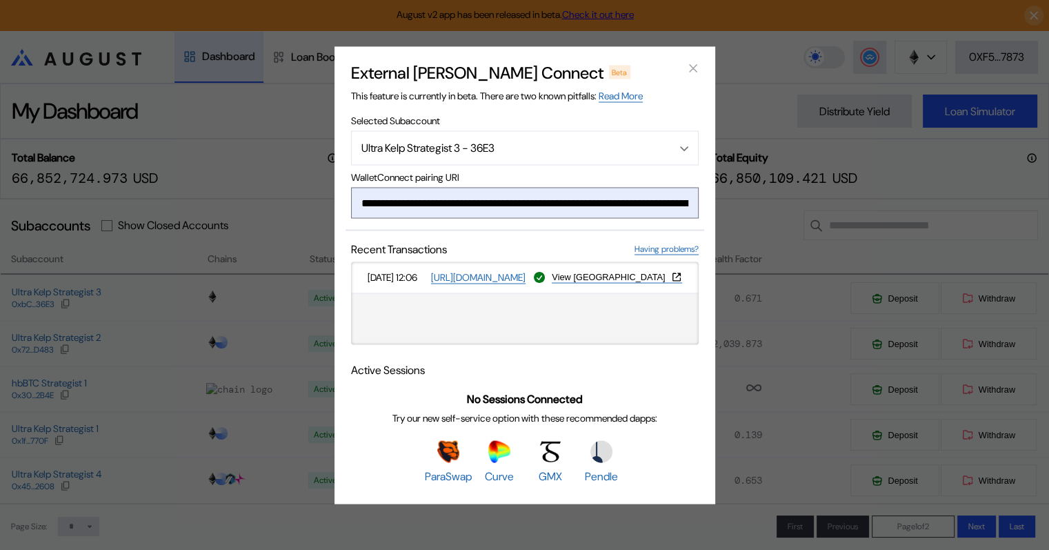
scroll to position [0, 836]
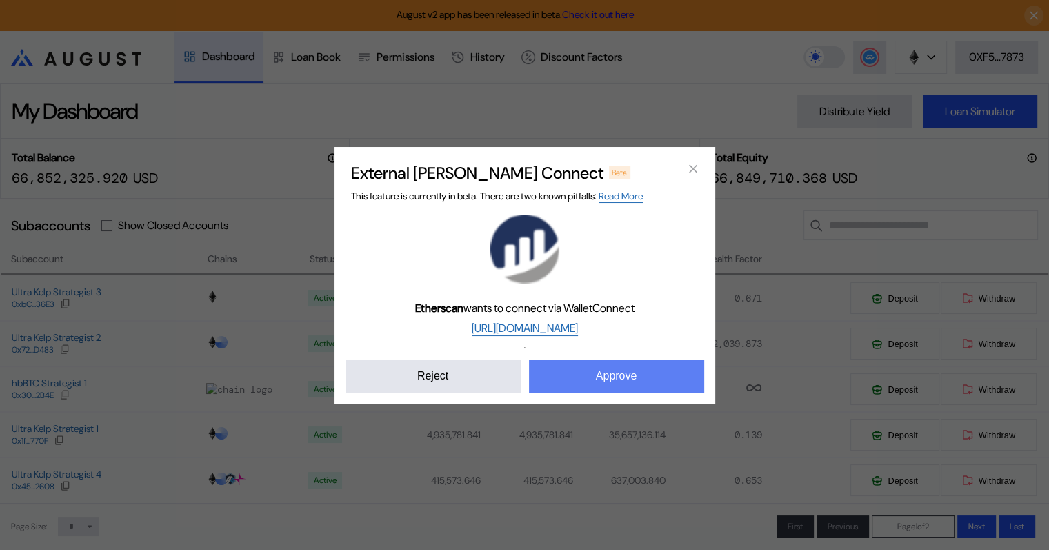
click at [598, 378] on button "Approve" at bounding box center [616, 375] width 175 height 33
